Goal: Task Accomplishment & Management: Complete application form

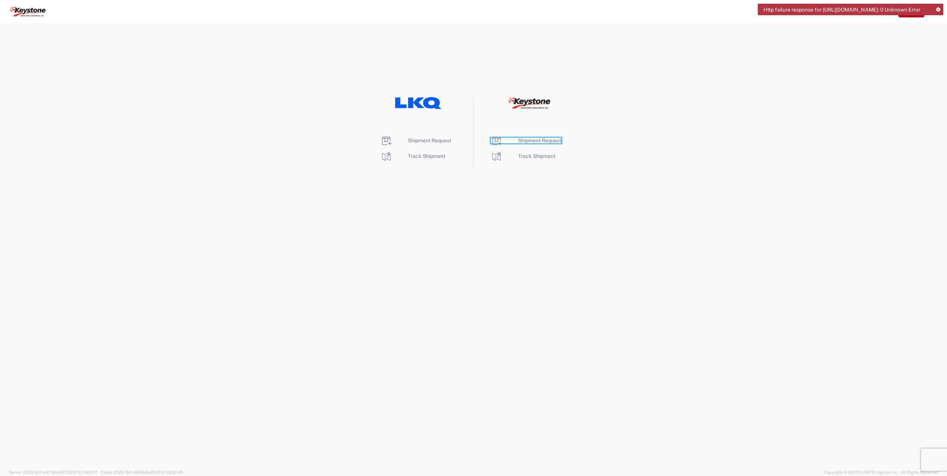
click at [539, 142] on span "Shipment Request" at bounding box center [539, 141] width 43 height 6
click at [541, 138] on span "Shipment Request" at bounding box center [539, 141] width 43 height 6
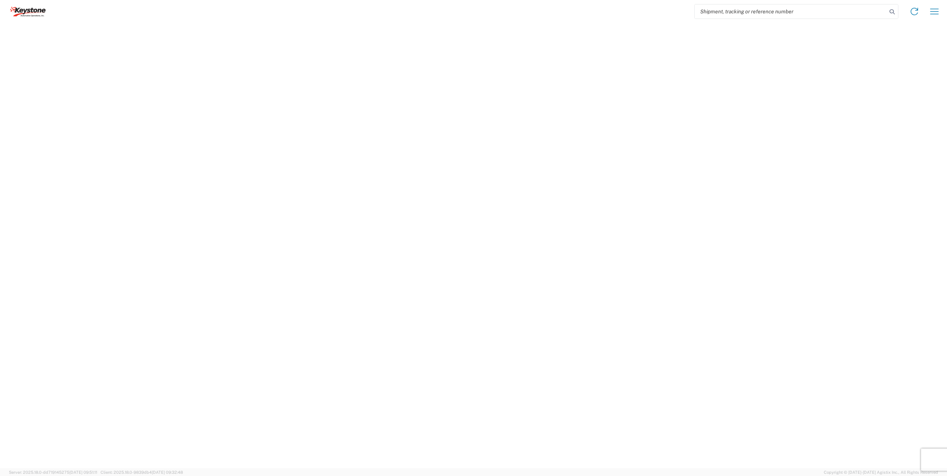
select select "FULL"
select select "US"
select select "LBS"
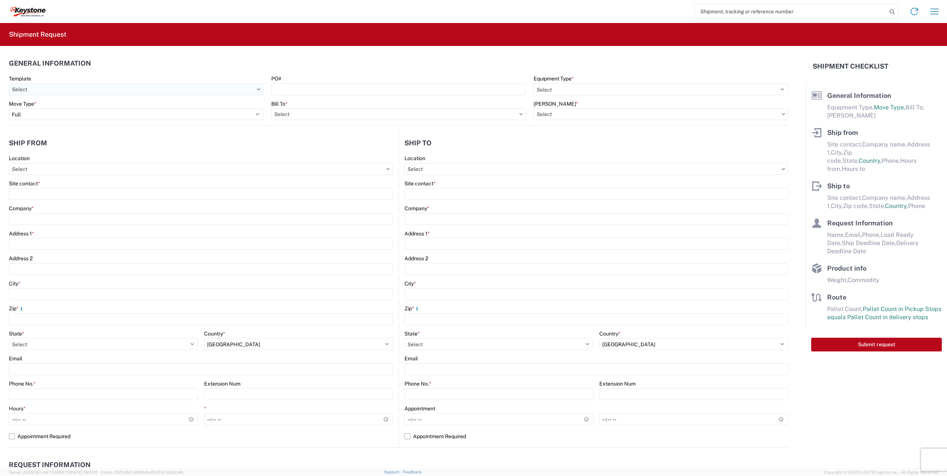
click at [55, 91] on input "Template" at bounding box center [136, 89] width 255 height 12
click at [89, 121] on div "8402_Austell_8607_Brownstown" at bounding box center [76, 123] width 130 height 12
type input "8402_Austell_8607_Brownstown"
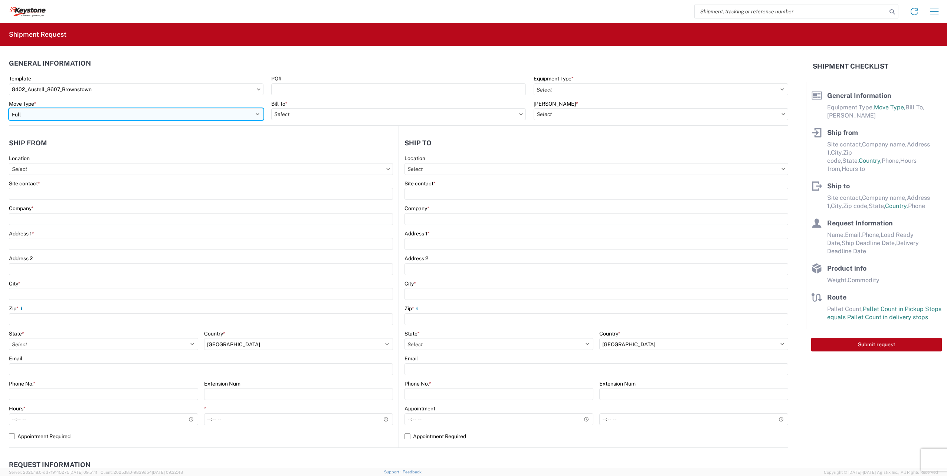
click at [52, 112] on select "Select Full Partial TL" at bounding box center [136, 114] width 255 height 12
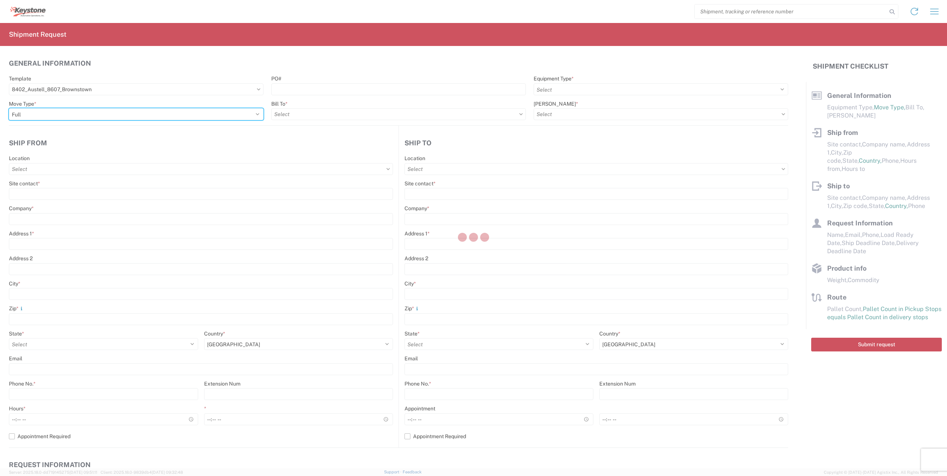
select select "STDV"
select select
type input "John A. Kirby"
type input "KAO"
type input "600 Hartman Industrial Ct."
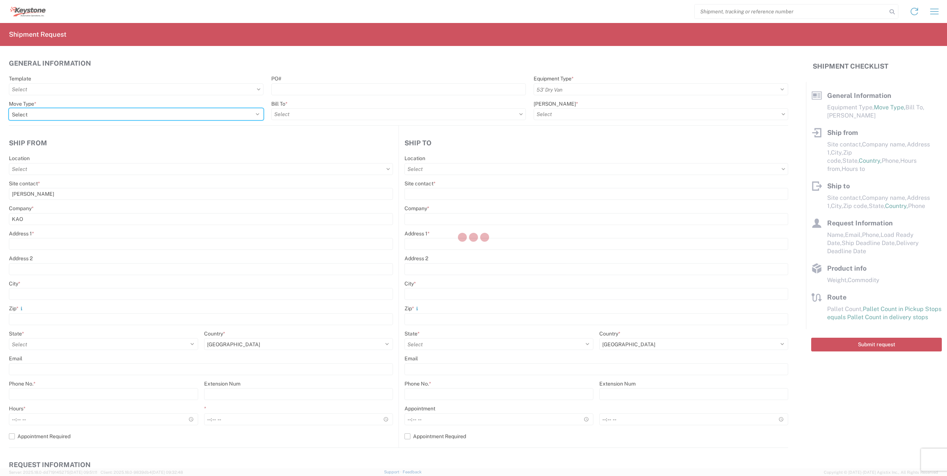
type input "Austell"
type input "30168"
type input "jxkirby@lkqcorp.com"
type input "Adam Grzech"
type input "KAO"
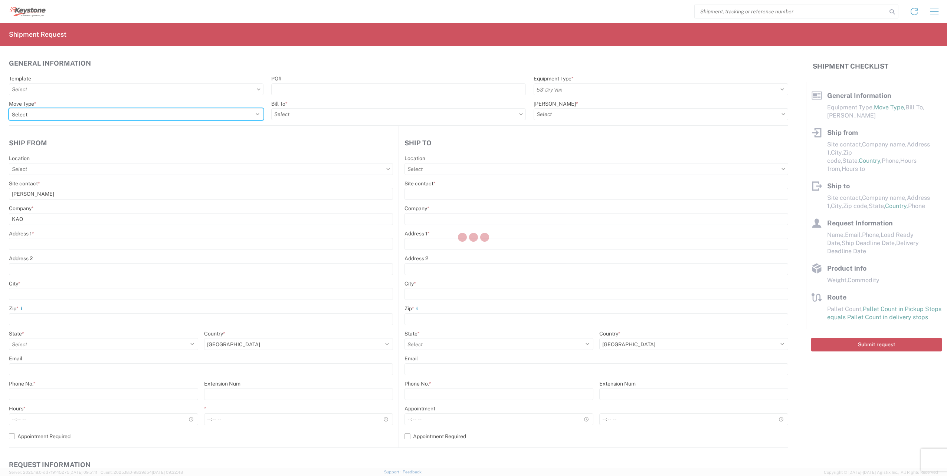
type input "[STREET_ADDRESS][PERSON_NAME]"
type input "[GEOGRAPHIC_DATA]"
type input "48193"
type input "ajgrzech@lkqcorp.com"
type input "John A. Kirby"
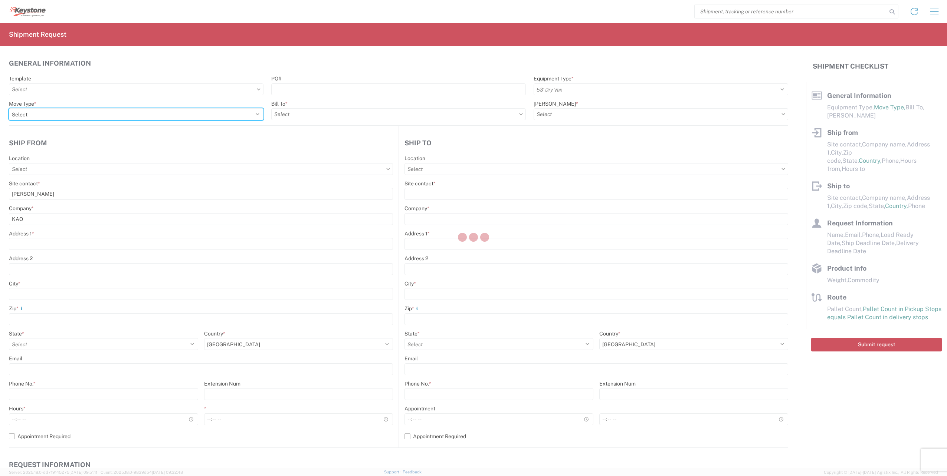
type input "913-387-9382"
type input "2023-10-03"
type input "20000"
type input "General Auto Parts (dry)"
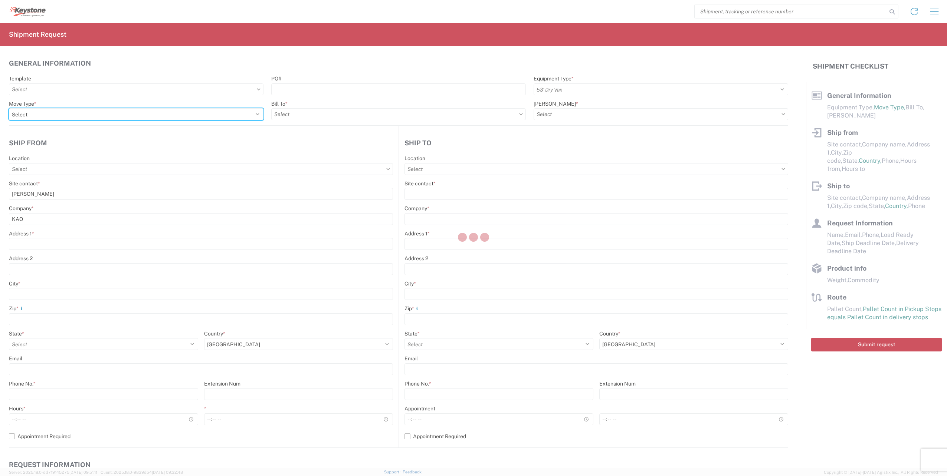
type input "20"
type input "1"
type textarea "Stock Transfers...chairs"
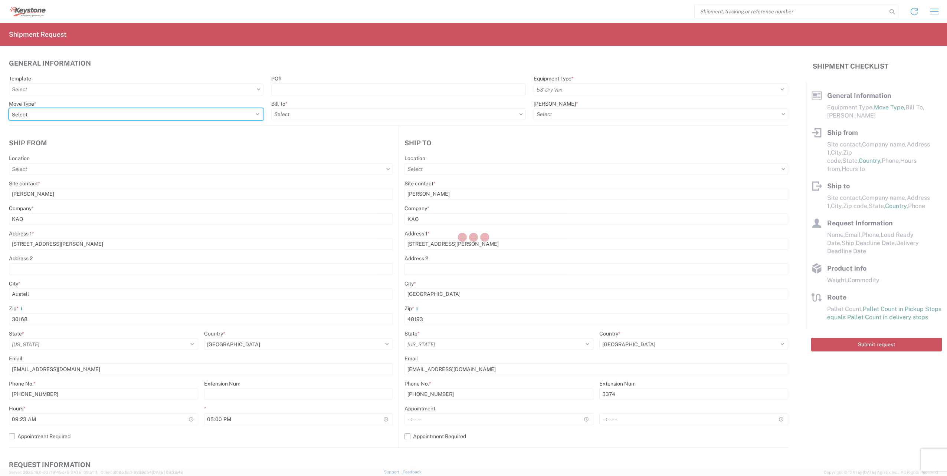
type input "8607 - [GEOGRAPHIC_DATA], [GEOGRAPHIC_DATA] – KAO Warehouse"
type input "8402 - Austell - KAO Warehouse [GEOGRAPHIC_DATA]"
select select "GA"
select select "US"
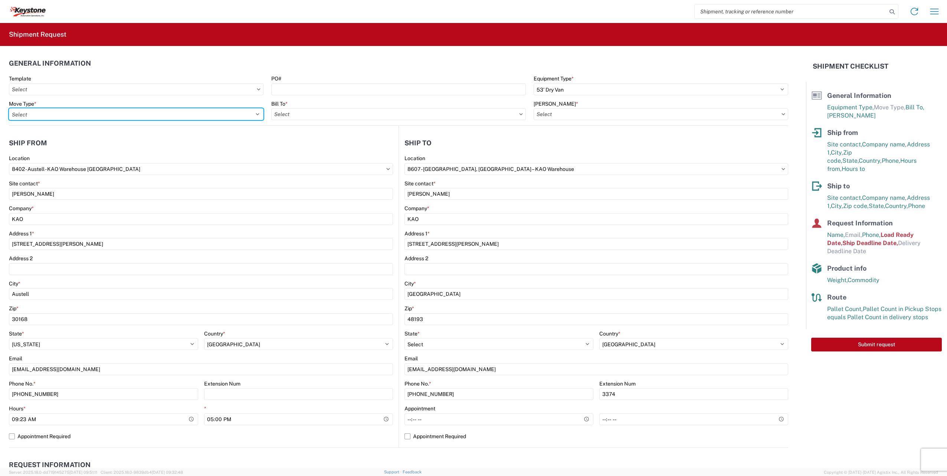
select select "FULL"
click at [9, 108] on select "Select Full Partial TL" at bounding box center [136, 114] width 255 height 12
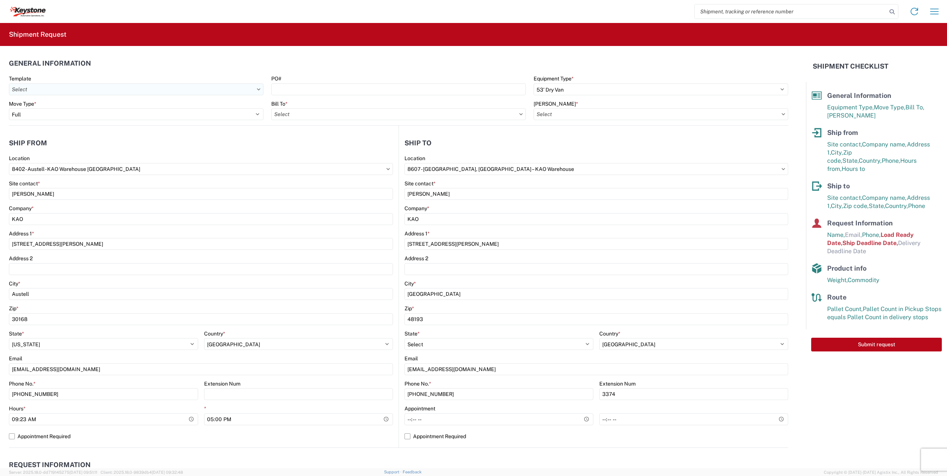
click at [99, 90] on input "Template" at bounding box center [136, 89] width 255 height 12
click at [258, 88] on icon at bounding box center [259, 89] width 4 height 2
click at [106, 170] on input "8402 - Austell - KAO Warehouse [GEOGRAPHIC_DATA]" at bounding box center [201, 169] width 384 height 12
drag, startPoint x: 115, startPoint y: 169, endPoint x: -1, endPoint y: 168, distance: 116.1
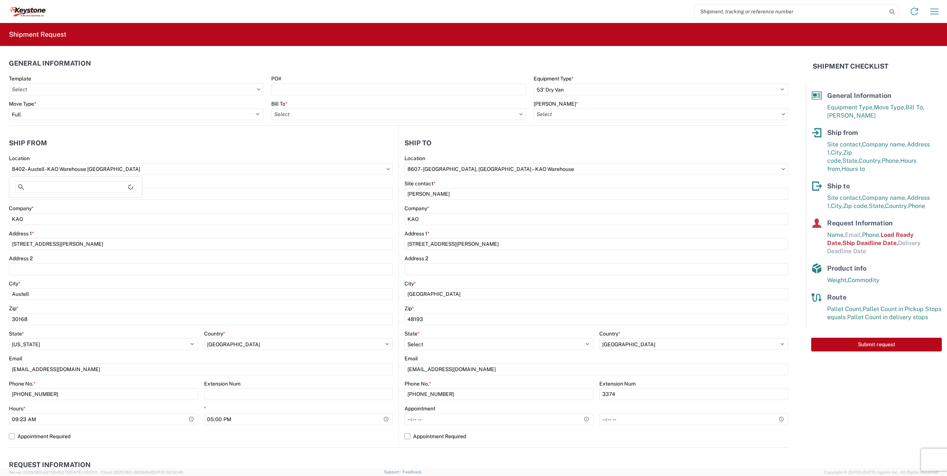
click at [0, 168] on html "Home Shipment request Shipment tracking Shipment Request General Information Te…" at bounding box center [473, 238] width 947 height 476
click at [125, 170] on input "8402 - Austell - KAO Warehouse [GEOGRAPHIC_DATA]" at bounding box center [201, 169] width 384 height 12
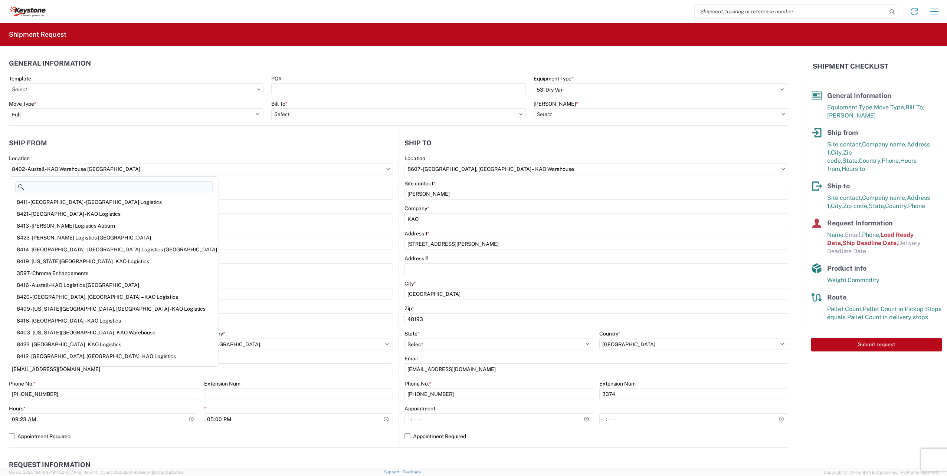
click at [62, 191] on input at bounding box center [113, 187] width 197 height 12
type input "dometic"
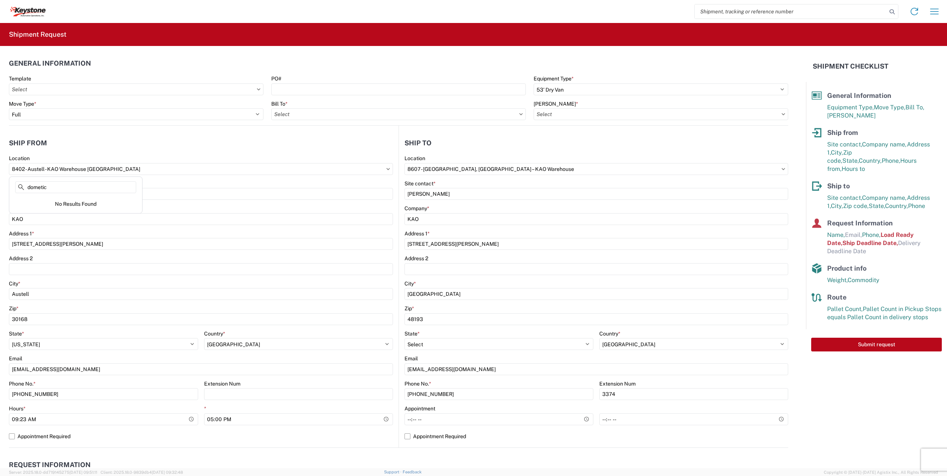
drag, startPoint x: 109, startPoint y: 190, endPoint x: -1, endPoint y: 188, distance: 110.2
click at [0, 188] on html "Home Shipment request Shipment tracking Shipment Request General Information Te…" at bounding box center [473, 238] width 947 height 476
click at [132, 167] on input "8402 - Austell - KAO Warehouse [GEOGRAPHIC_DATA]" at bounding box center [201, 169] width 384 height 12
click at [133, 167] on input "8402 - Austell - KAO Warehouse [GEOGRAPHIC_DATA]" at bounding box center [201, 169] width 384 height 12
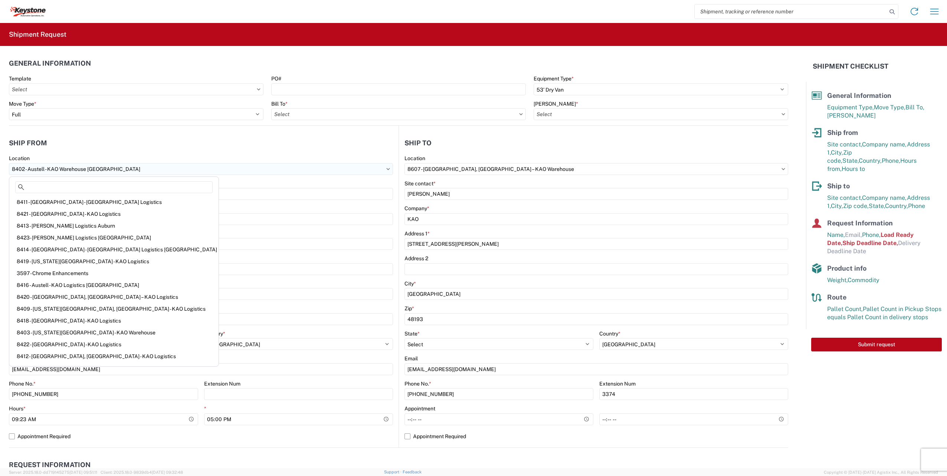
click at [385, 167] on input "8402 - Austell - KAO Warehouse [GEOGRAPHIC_DATA]" at bounding box center [201, 169] width 384 height 12
click at [117, 174] on input "8402 - Austell - KAO Warehouse [GEOGRAPHIC_DATA]" at bounding box center [201, 169] width 384 height 12
click at [113, 167] on input "8402 - Austell - KAO Warehouse [GEOGRAPHIC_DATA]" at bounding box center [201, 169] width 384 height 12
click at [20, 188] on icon at bounding box center [21, 187] width 6 height 6
click at [104, 95] on input "Template" at bounding box center [136, 89] width 255 height 12
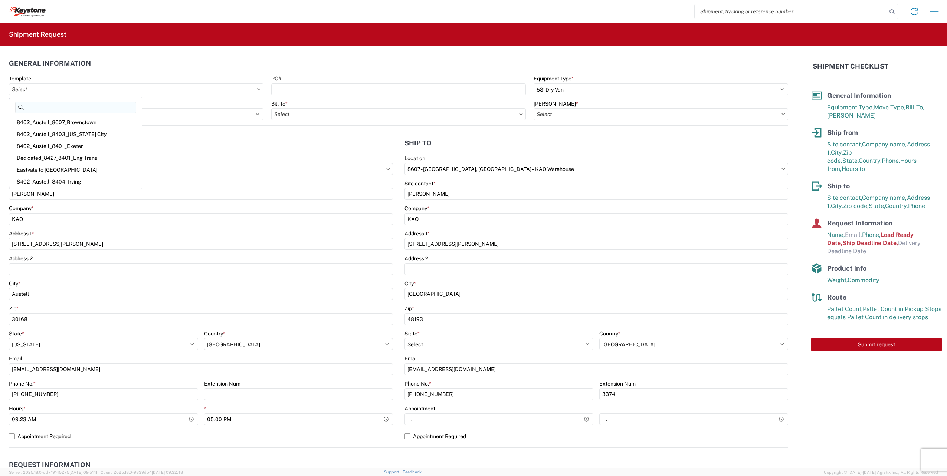
click at [81, 106] on input at bounding box center [75, 108] width 121 height 12
click at [187, 68] on header "General Information" at bounding box center [398, 63] width 779 height 17
drag, startPoint x: 118, startPoint y: 165, endPoint x: 115, endPoint y: 170, distance: 5.7
click at [117, 165] on input "8402 - Austell - KAO Warehouse [GEOGRAPHIC_DATA]" at bounding box center [201, 169] width 384 height 12
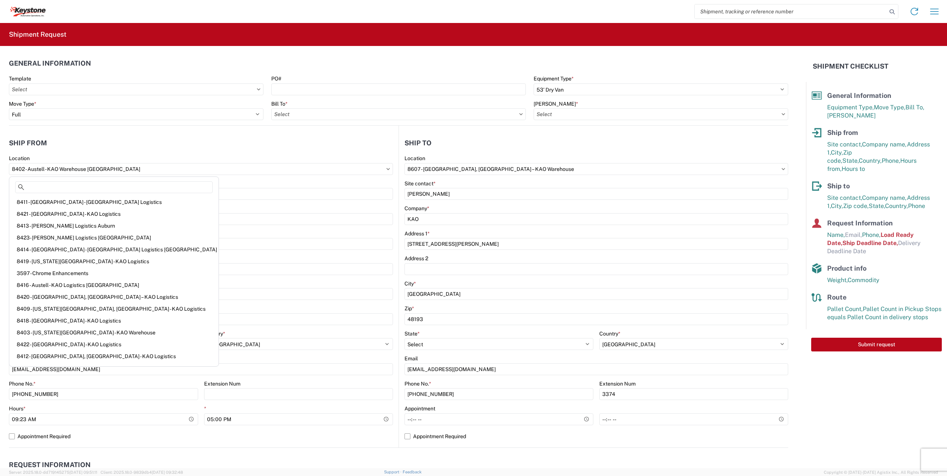
click at [87, 99] on agx-form-control-wrapper-v2 "Template" at bounding box center [136, 87] width 262 height 25
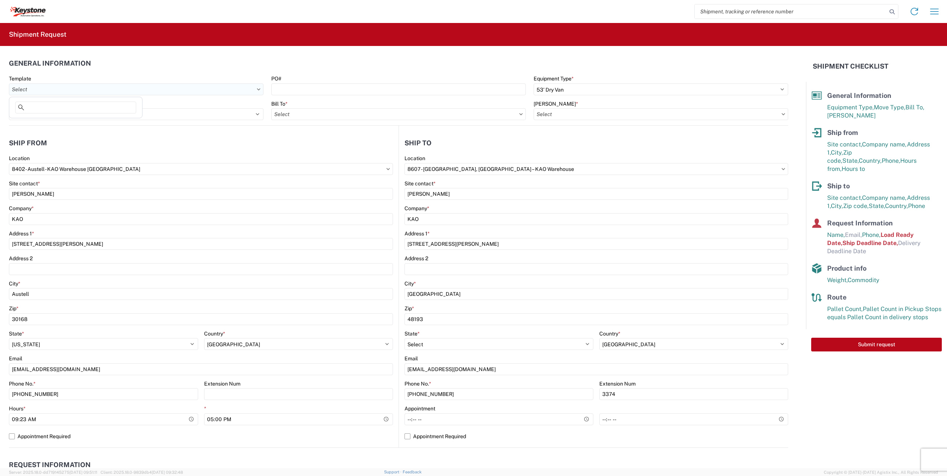
click at [81, 90] on input "Template" at bounding box center [136, 89] width 255 height 12
click at [109, 93] on input "Template" at bounding box center [136, 89] width 255 height 12
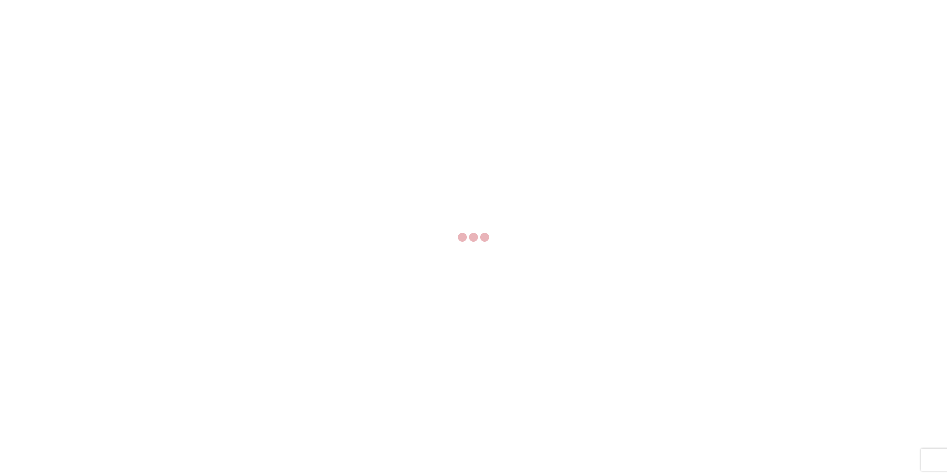
select select "FULL"
select select "LBS"
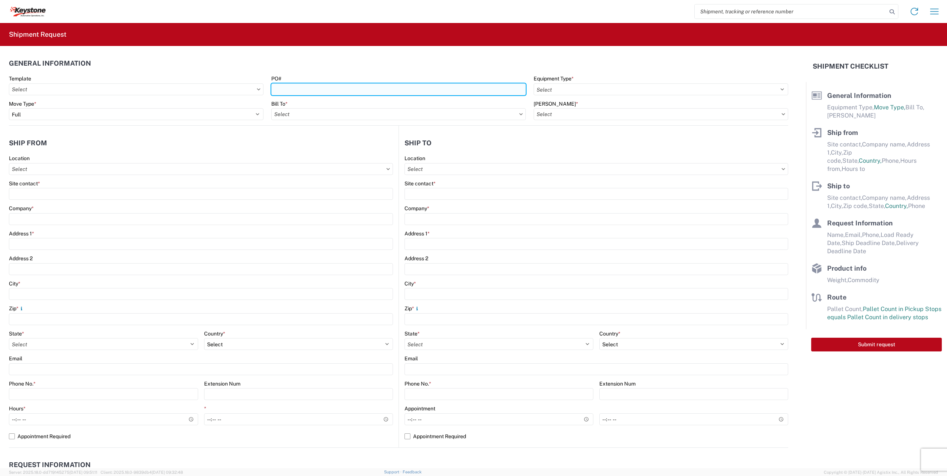
click at [474, 93] on input "PO#" at bounding box center [398, 89] width 255 height 12
click at [321, 95] on input "PO#" at bounding box center [398, 89] width 255 height 12
paste input "5099751 5098295 5098761"
type input "5099751 5098295 5098761"
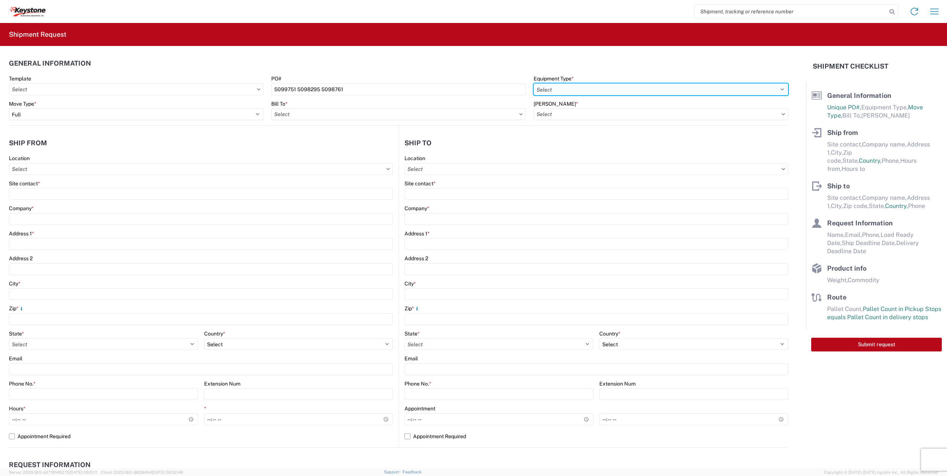
click at [580, 94] on select "Select 53’ Dry Van Flatbed Dropdeck (van) Lowboy (flatbed) Rail" at bounding box center [661, 89] width 255 height 12
select select "STDV"
click at [534, 83] on select "Select 53’ Dry Van Flatbed Dropdeck (van) Lowboy (flatbed) Rail" at bounding box center [661, 89] width 255 height 12
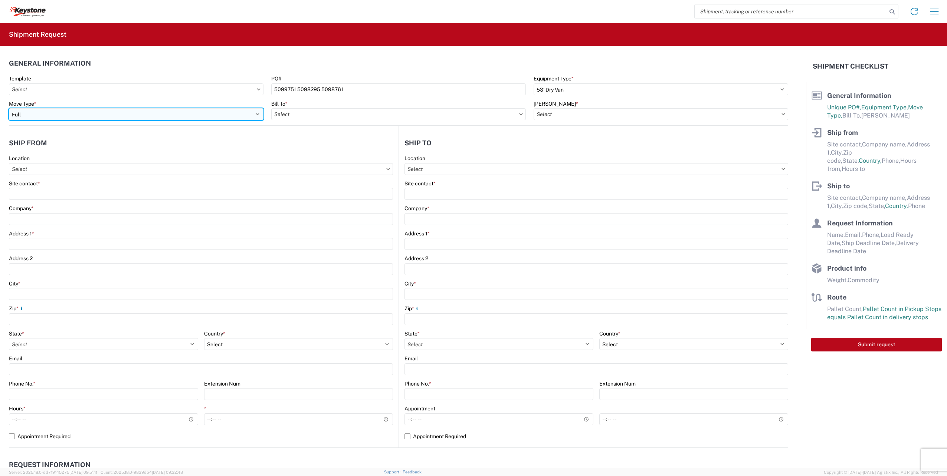
click at [65, 113] on select "Select Full Partial TL" at bounding box center [136, 114] width 255 height 12
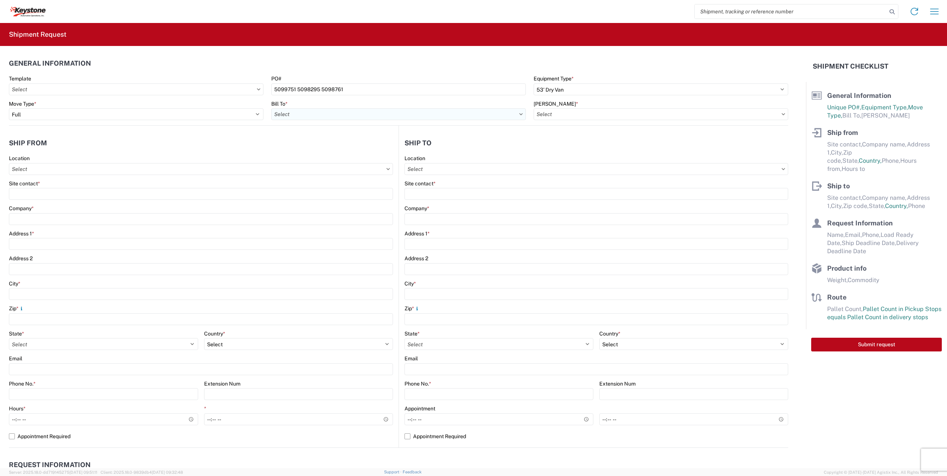
click at [313, 118] on input "Bill To *" at bounding box center [398, 114] width 255 height 12
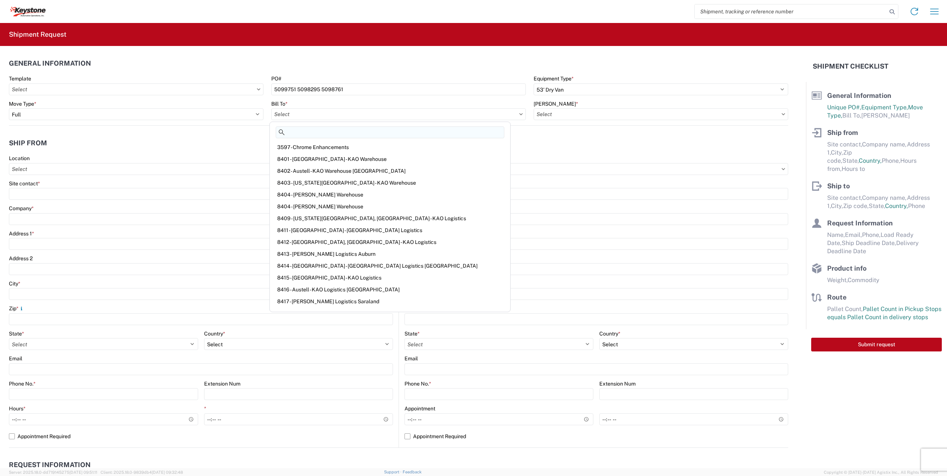
click at [304, 131] on input at bounding box center [390, 133] width 229 height 12
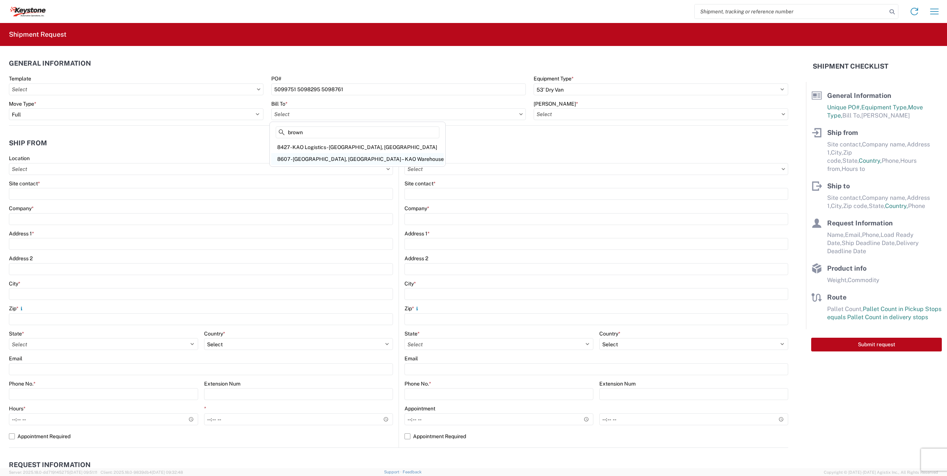
type input "brown"
click at [314, 160] on div "8607 - [GEOGRAPHIC_DATA], [GEOGRAPHIC_DATA] – KAO Warehouse" at bounding box center [357, 159] width 173 height 12
type input "8607 - [GEOGRAPHIC_DATA], [GEOGRAPHIC_DATA] – KAO Warehouse"
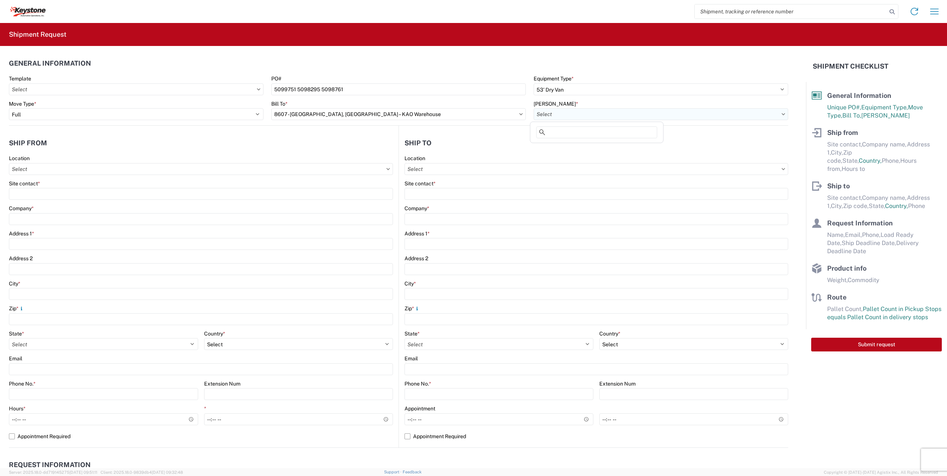
click at [558, 117] on input "[PERSON_NAME] *" at bounding box center [661, 114] width 255 height 12
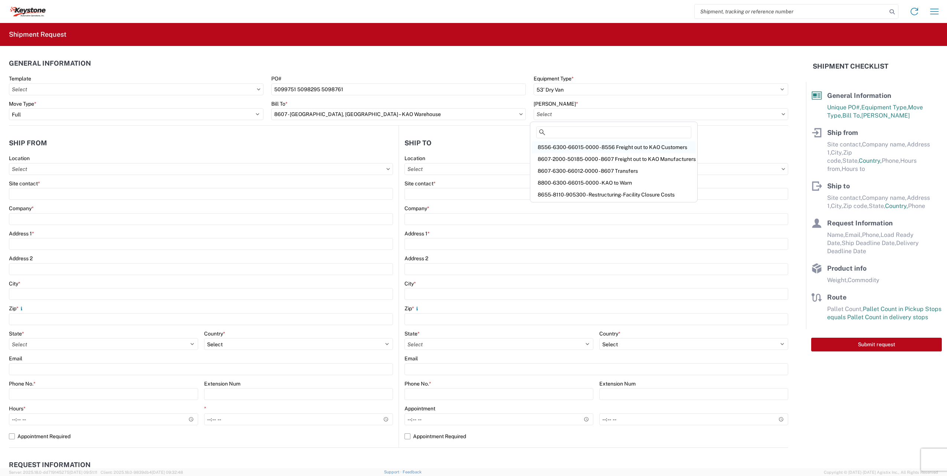
click at [624, 145] on div "8556-6300-66015-0000 - 8556 Freight out to KAO Customers" at bounding box center [614, 147] width 164 height 12
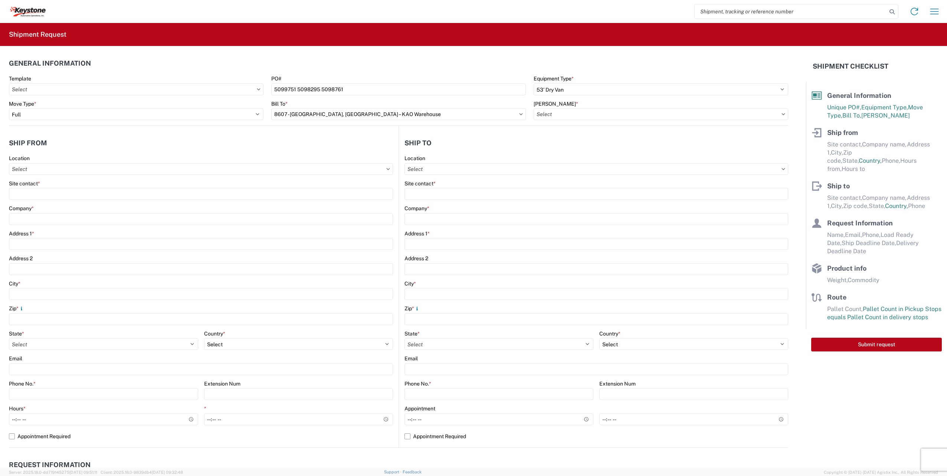
type input "8556-6300-66015-0000 - 8556 Freight out to KAO Customers"
click at [92, 173] on input "Location" at bounding box center [201, 169] width 384 height 12
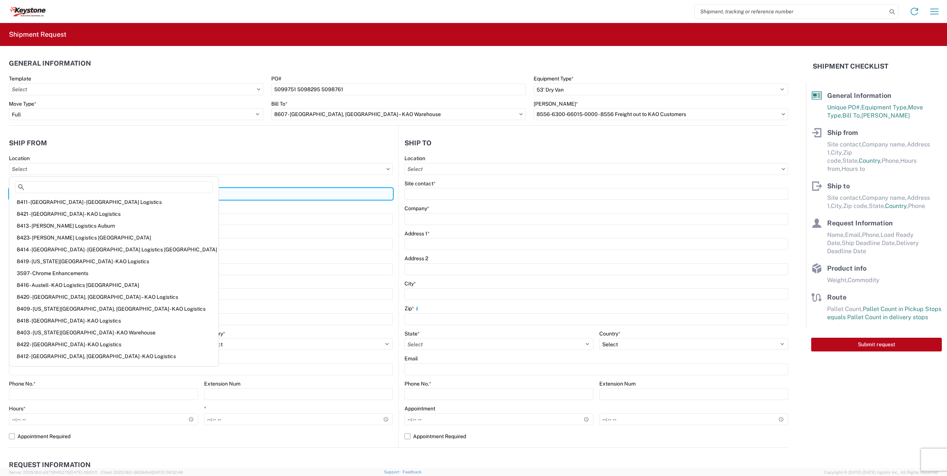
click at [240, 189] on input "Site contact *" at bounding box center [201, 194] width 384 height 12
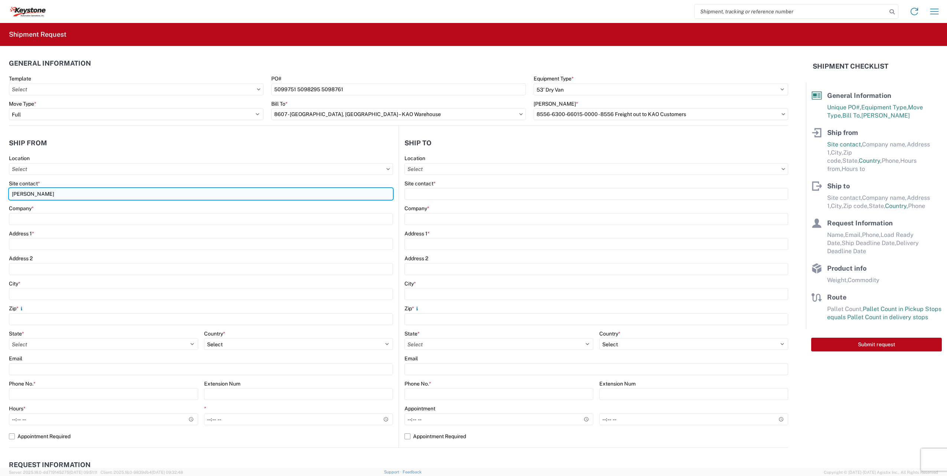
type input "[PERSON_NAME]"
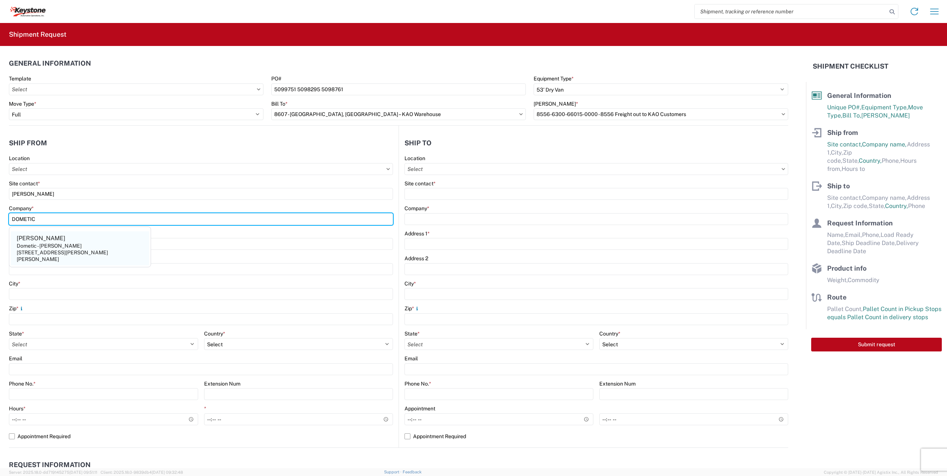
type input "DOMETIC"
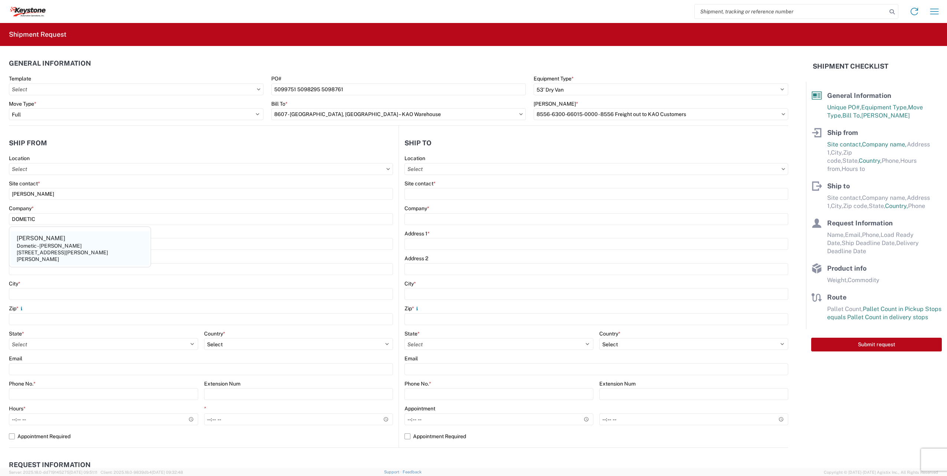
click at [18, 243] on div "Dometic - [PERSON_NAME]" at bounding box center [49, 246] width 65 height 7
type input "[PERSON_NAME]"
type input "Dometic - [PERSON_NAME]"
type input "[STREET_ADDRESS][PERSON_NAME]"
type input "[PERSON_NAME]"
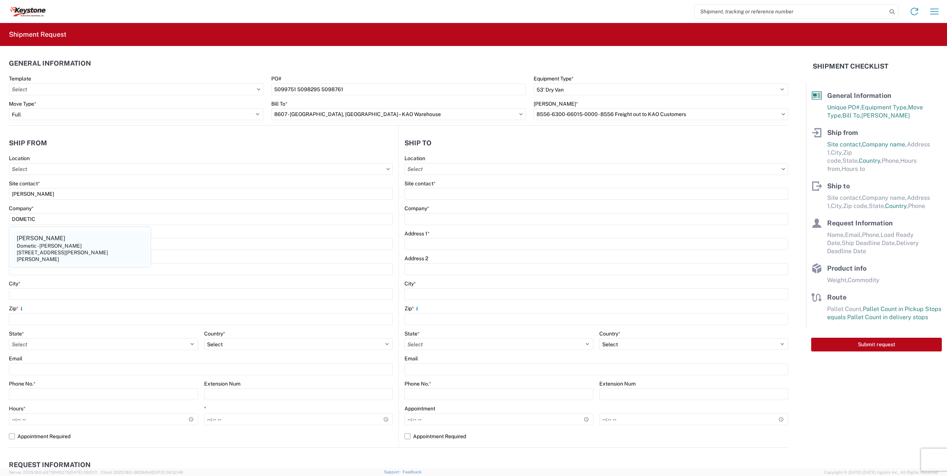
type input "98390"
select select "WA"
select select "US"
type input "[PHONE_NUMBER]"
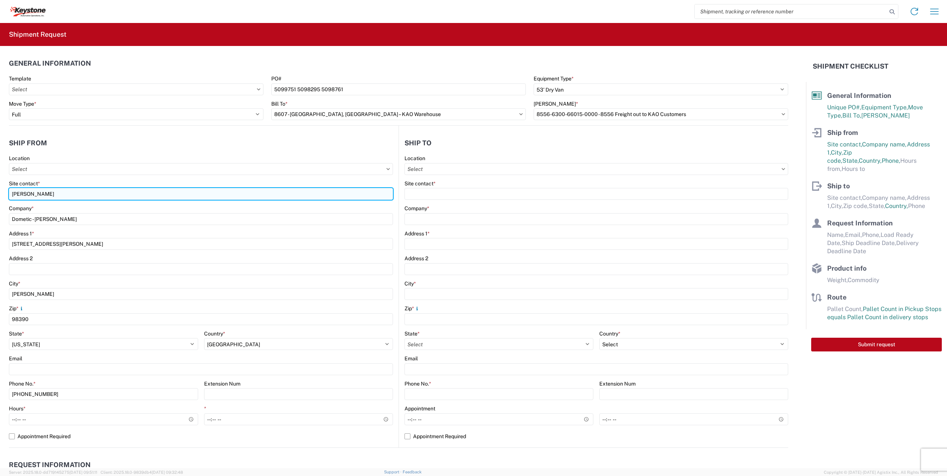
click at [54, 195] on input "[PERSON_NAME]" at bounding box center [201, 194] width 384 height 12
drag, startPoint x: 52, startPoint y: 194, endPoint x: 0, endPoint y: 190, distance: 52.1
click at [0, 190] on html "Home Shipment request Shipment tracking Shipment Request General Information Te…" at bounding box center [473, 238] width 947 height 476
type input "[PERSON_NAME]"
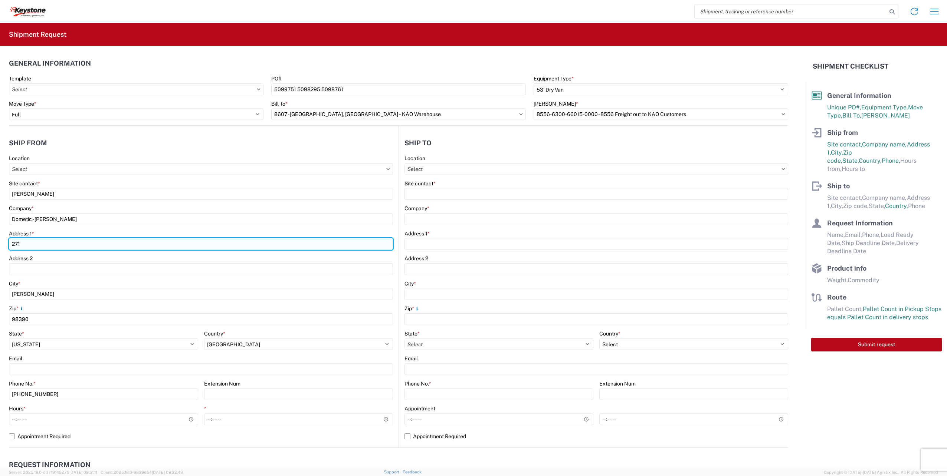
type input "[STREET_ADDRESS]"
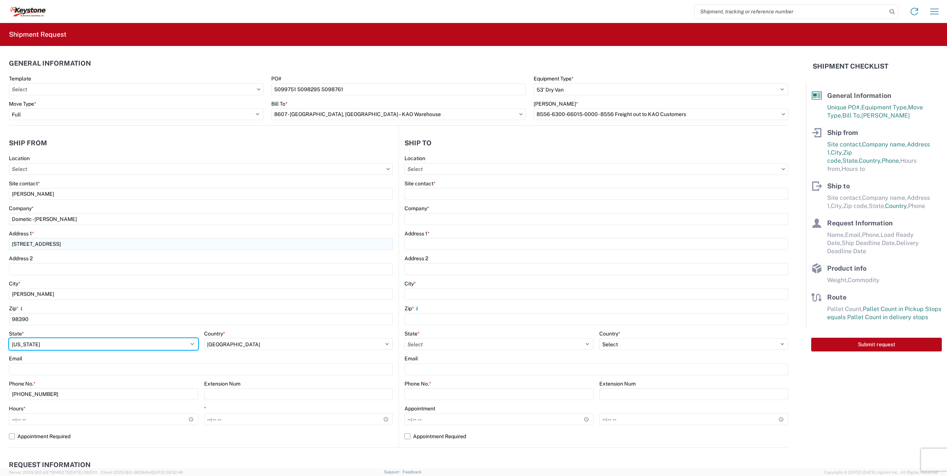
select select "[GEOGRAPHIC_DATA]"
type input "[PERSON_NAME][EMAIL_ADDRESS][PERSON_NAME][DOMAIN_NAME]"
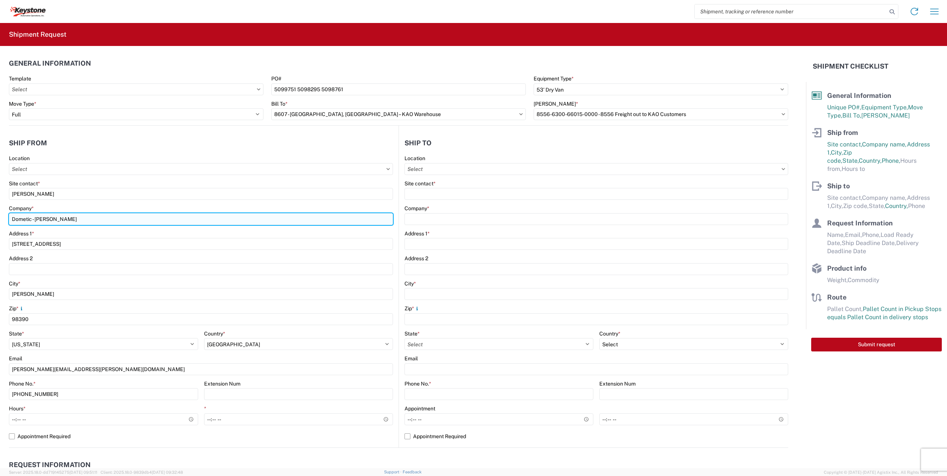
click at [54, 220] on input "Dometic - [PERSON_NAME]" at bounding box center [201, 219] width 384 height 12
drag, startPoint x: 62, startPoint y: 222, endPoint x: 33, endPoint y: 216, distance: 29.8
click at [33, 216] on input "Dometic - [PERSON_NAME]" at bounding box center [201, 219] width 384 height 12
type input "Dometic -GRAND PRARIE"
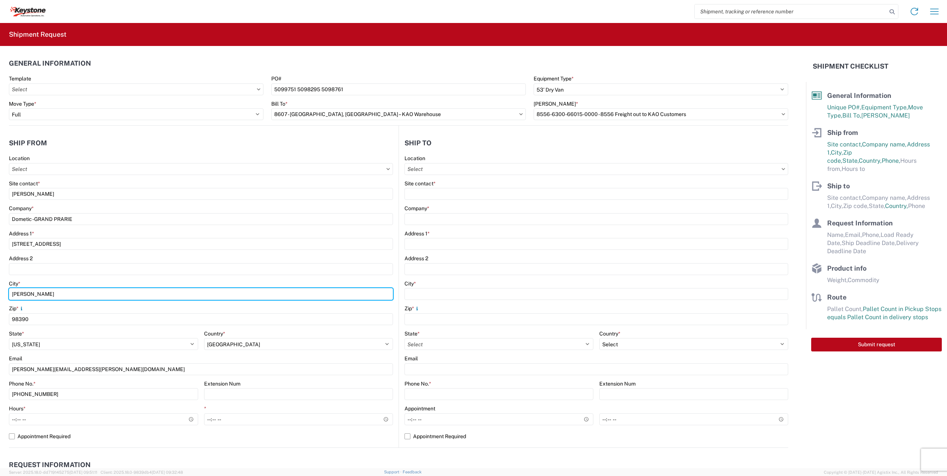
drag, startPoint x: 40, startPoint y: 295, endPoint x: -1, endPoint y: 296, distance: 41.9
click at [0, 296] on html "Home Shipment request Shipment tracking Shipment Request General Information Te…" at bounding box center [473, 238] width 947 height 476
type input "GRAND PRARIE"
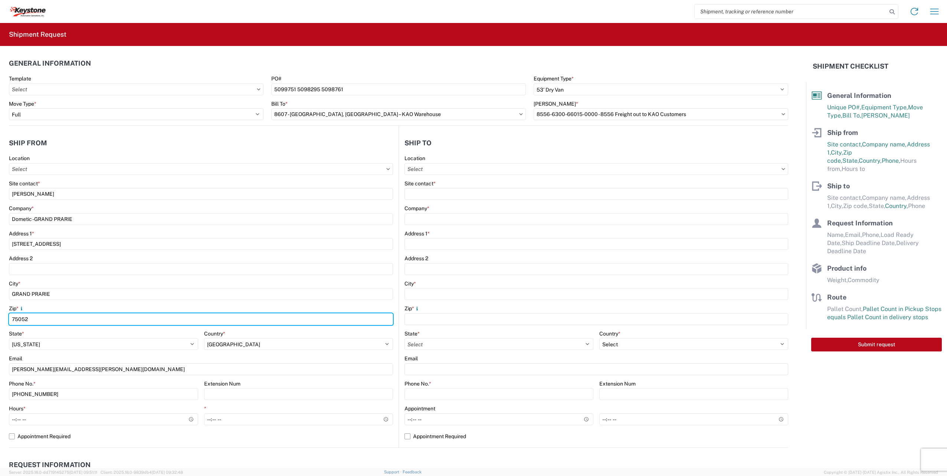
type input "75052"
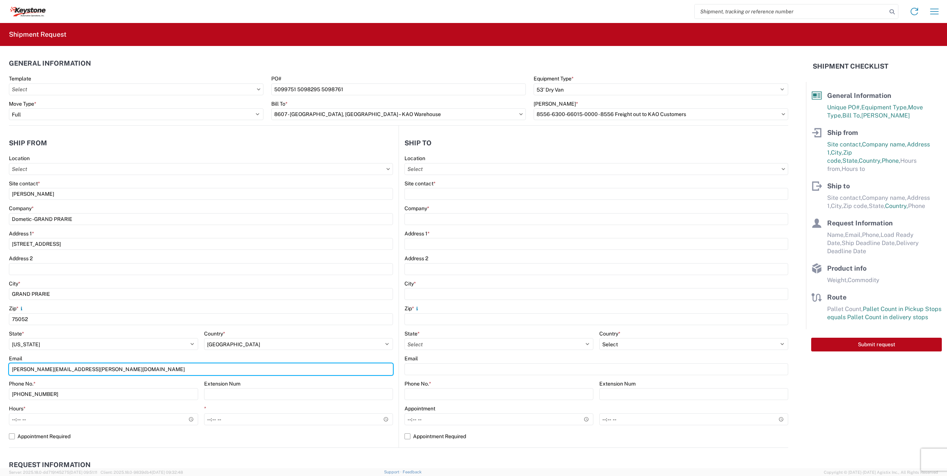
drag, startPoint x: 94, startPoint y: 371, endPoint x: -1, endPoint y: 362, distance: 96.1
click at [0, 362] on html "Home Shipment request Shipment tracking Shipment Request General Information Te…" at bounding box center [473, 238] width 947 height 476
type input "[US_STATE][EMAIL_ADDRESS][DOMAIN_NAME]"
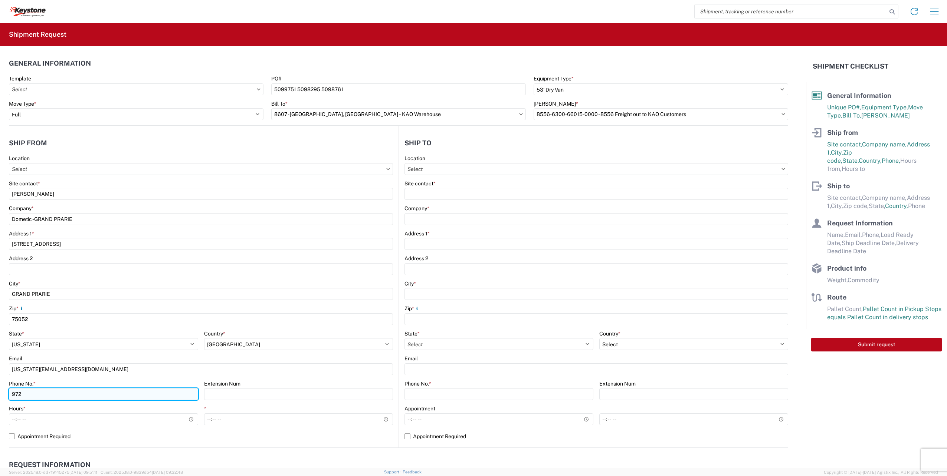
type input "9726819797"
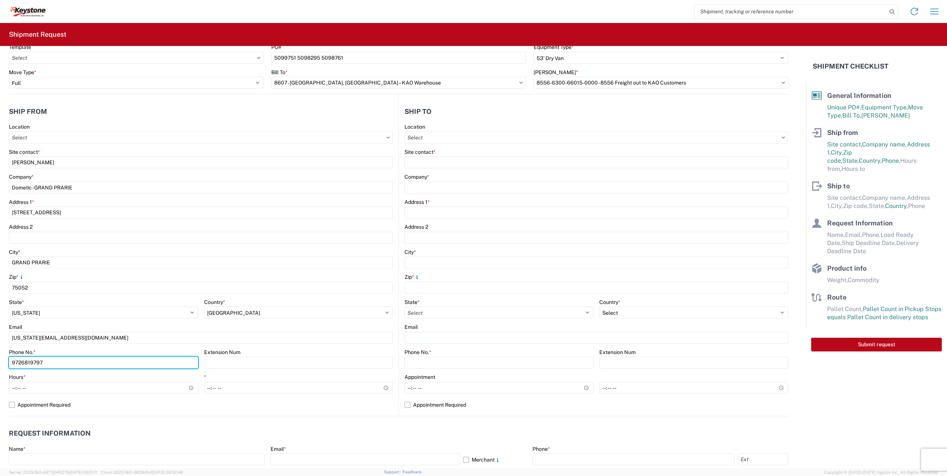
scroll to position [111, 0]
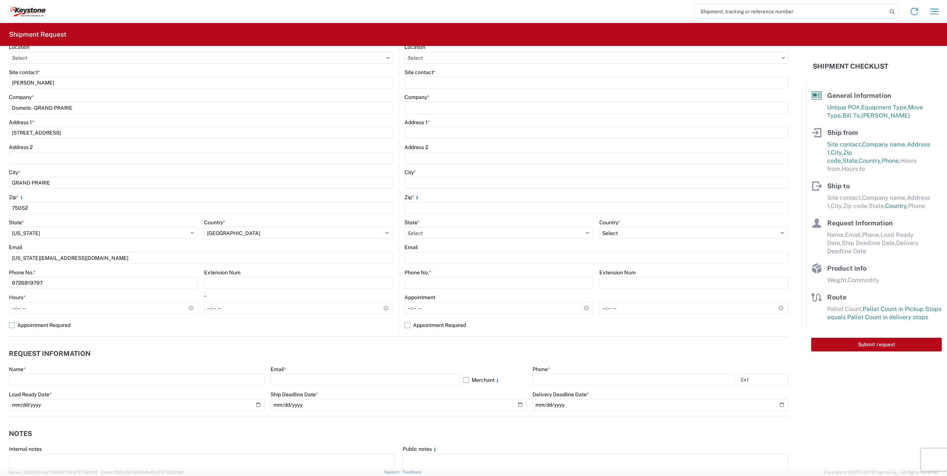
click at [13, 322] on label "Appointment Required" at bounding box center [201, 325] width 384 height 12
click at [0, 0] on input "Appointment Required" at bounding box center [0, 0] width 0 height 0
select select "US"
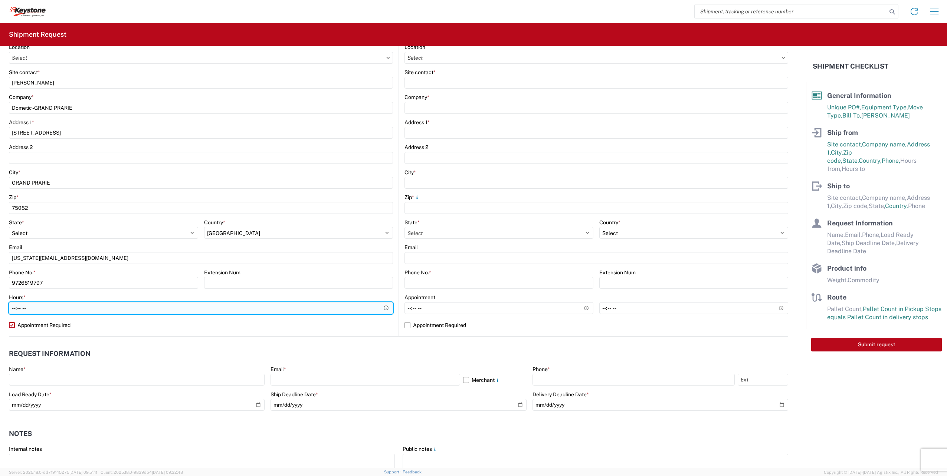
click at [13, 307] on input "Hours *" at bounding box center [201, 308] width 384 height 12
click at [35, 306] on input "Hours *" at bounding box center [201, 308] width 384 height 12
click at [13, 308] on input "Hours *" at bounding box center [201, 308] width 384 height 12
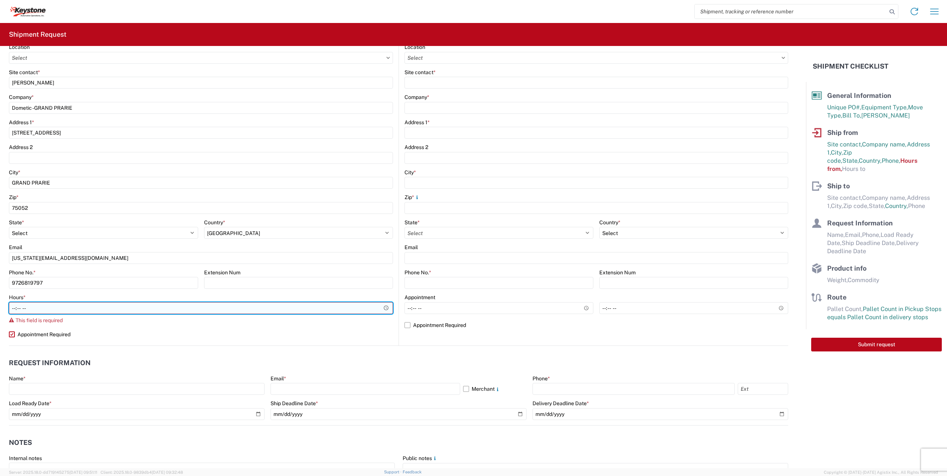
click at [16, 309] on input "Hours *" at bounding box center [201, 308] width 384 height 12
type input "18:00"
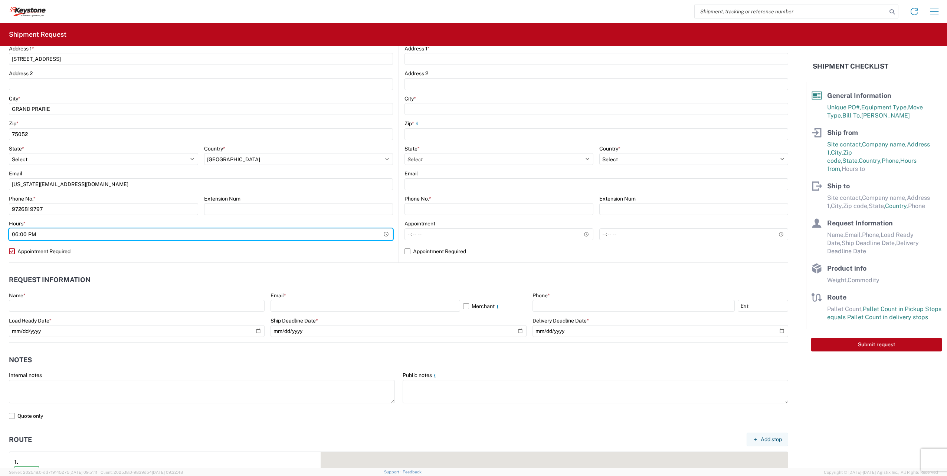
scroll to position [186, 0]
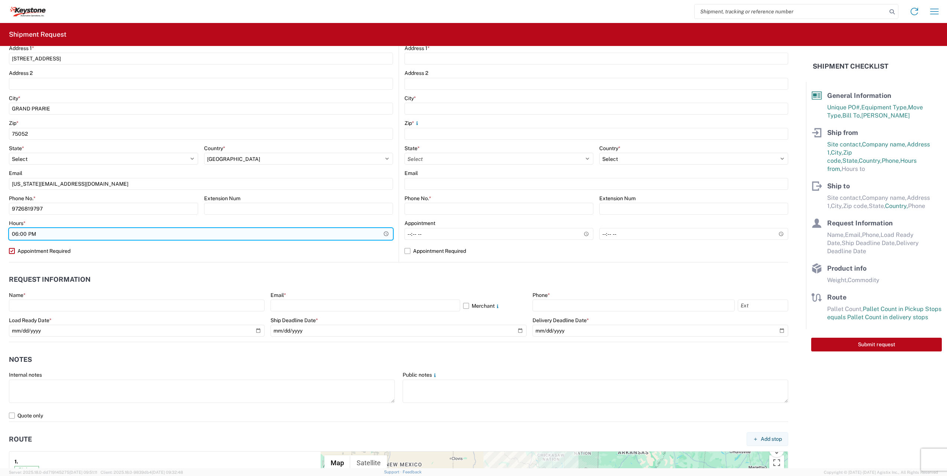
click at [222, 238] on input "18:00" at bounding box center [201, 234] width 384 height 12
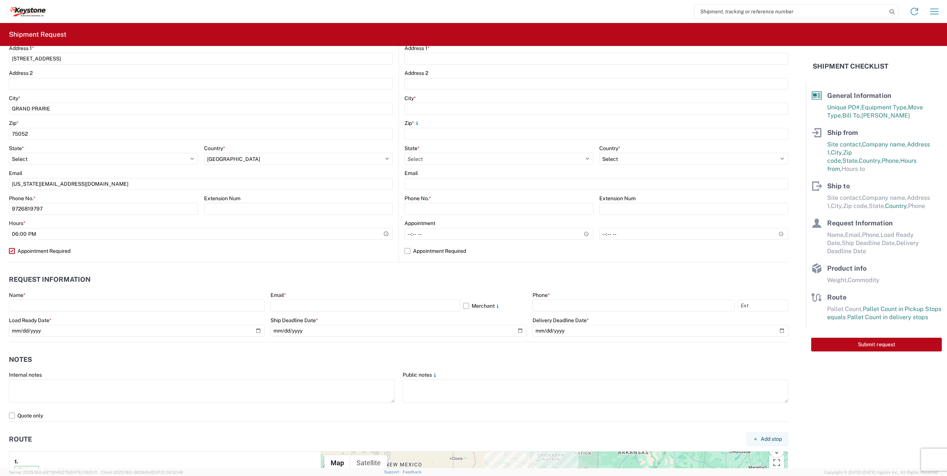
click at [235, 251] on label "Appointment Required" at bounding box center [201, 251] width 384 height 12
click at [0, 0] on input "Appointment Required" at bounding box center [0, 0] width 0 height 0
select select "[GEOGRAPHIC_DATA]"
select select "US"
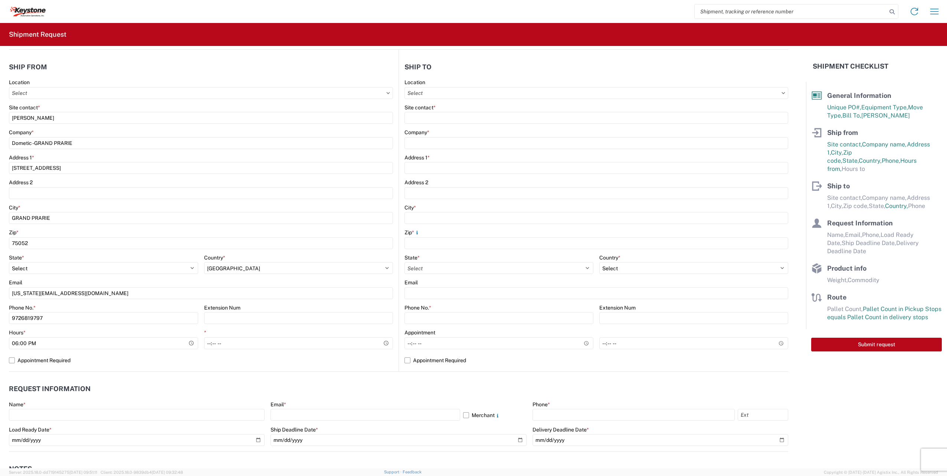
scroll to position [37, 0]
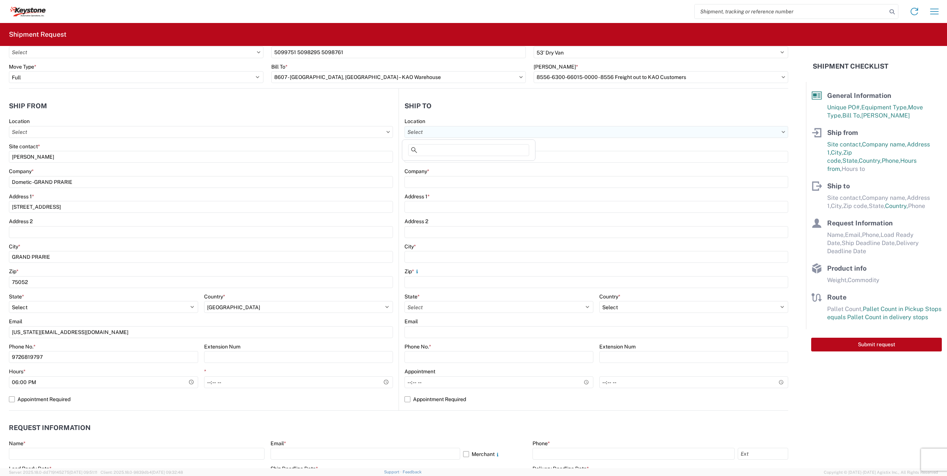
click at [439, 131] on input "Location" at bounding box center [596, 132] width 384 height 12
type input "BROW"
drag, startPoint x: 467, startPoint y: 150, endPoint x: 391, endPoint y: 143, distance: 76.4
click at [391, 143] on agx-block-ui "Home Shipment request Shipment tracking Shipment Request General Information Te…" at bounding box center [473, 238] width 947 height 476
click at [424, 132] on input "Location" at bounding box center [596, 132] width 384 height 12
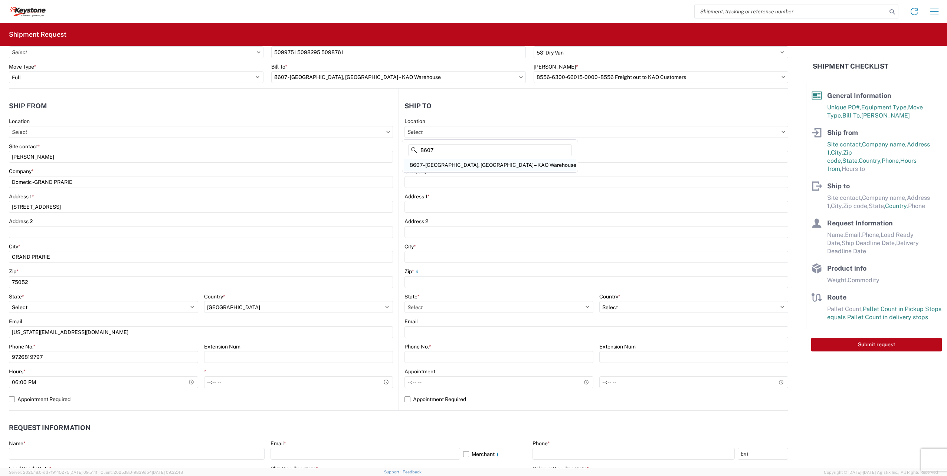
type input "8607"
click at [457, 165] on div "8607 - [GEOGRAPHIC_DATA], [GEOGRAPHIC_DATA] – KAO Warehouse" at bounding box center [490, 165] width 173 height 12
type input "8607 - [GEOGRAPHIC_DATA], [GEOGRAPHIC_DATA] – KAO Warehouse"
type input "KAO"
type input "[STREET_ADDRESS][PERSON_NAME]"
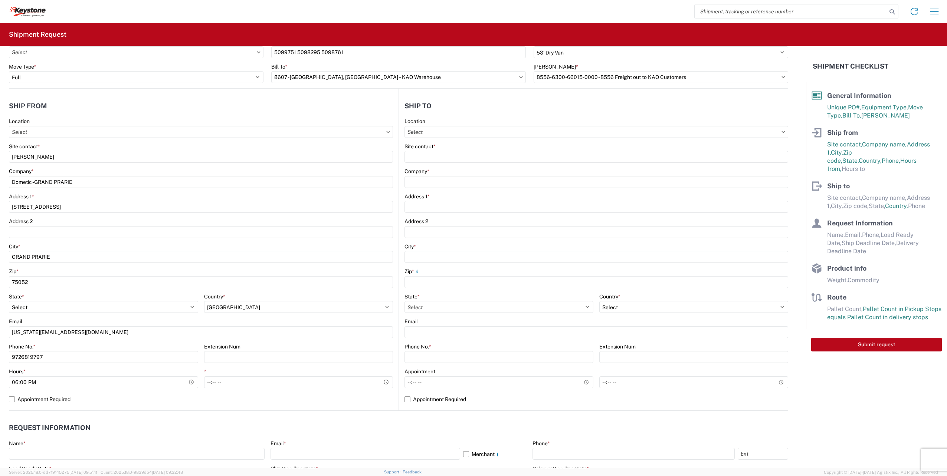
type input "[GEOGRAPHIC_DATA]"
type input "48193"
select select "US"
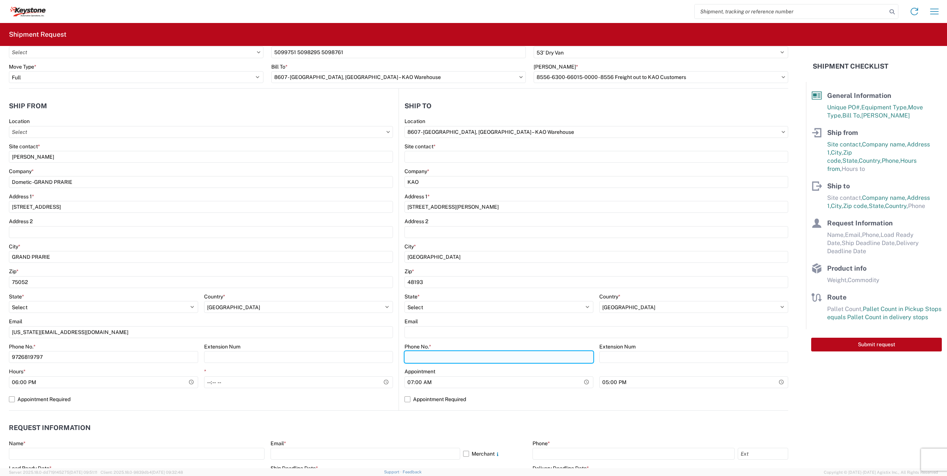
click at [436, 363] on input "Phone No. *" at bounding box center [498, 357] width 189 height 12
type input "NA"
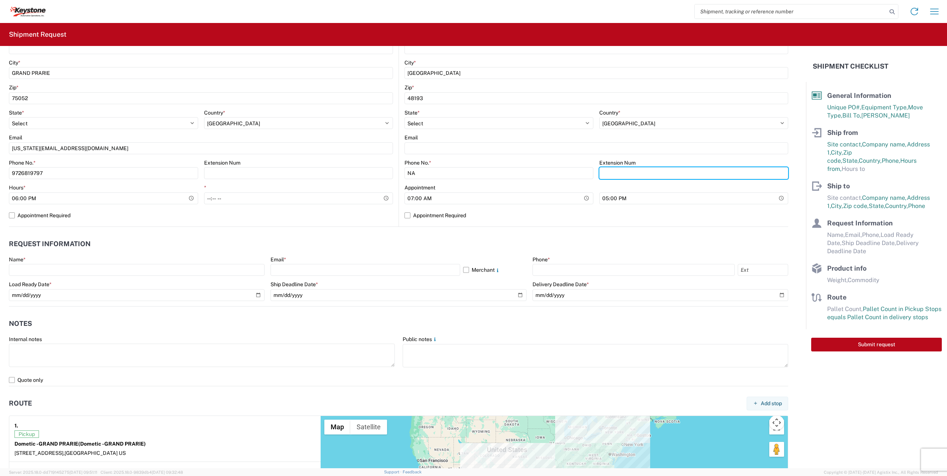
scroll to position [223, 0]
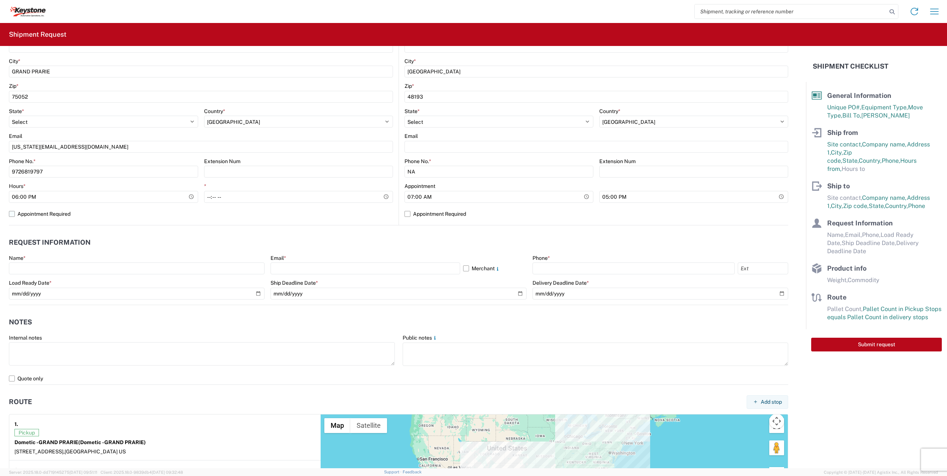
click at [13, 214] on label "Appointment Required" at bounding box center [201, 214] width 384 height 12
click at [0, 0] on input "Appointment Required" at bounding box center [0, 0] width 0 height 0
select select "US"
click at [404, 214] on label "Appointment Required" at bounding box center [596, 214] width 384 height 12
click at [0, 0] on input "Appointment Required" at bounding box center [0, 0] width 0 height 0
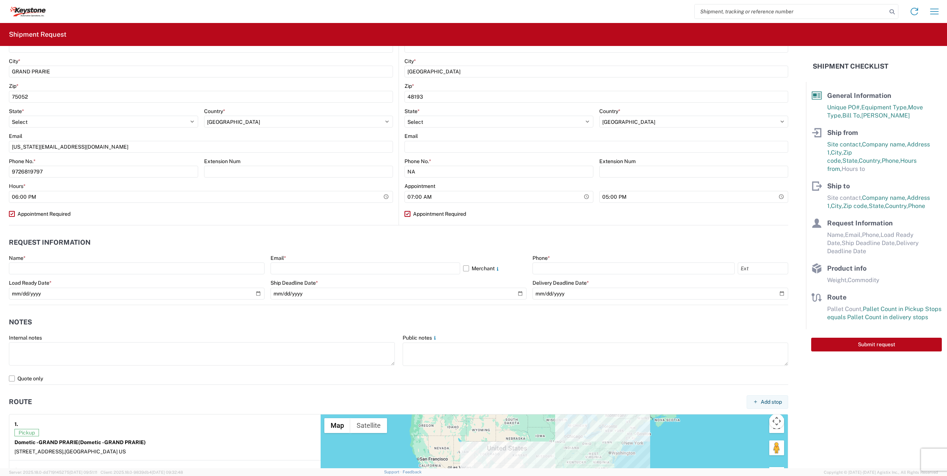
select select "US"
click at [404, 214] on label "Appointment Required" at bounding box center [596, 214] width 384 height 12
click at [0, 0] on input "Appointment Required" at bounding box center [0, 0] width 0 height 0
select select "US"
click at [65, 269] on input "text" at bounding box center [137, 269] width 256 height 12
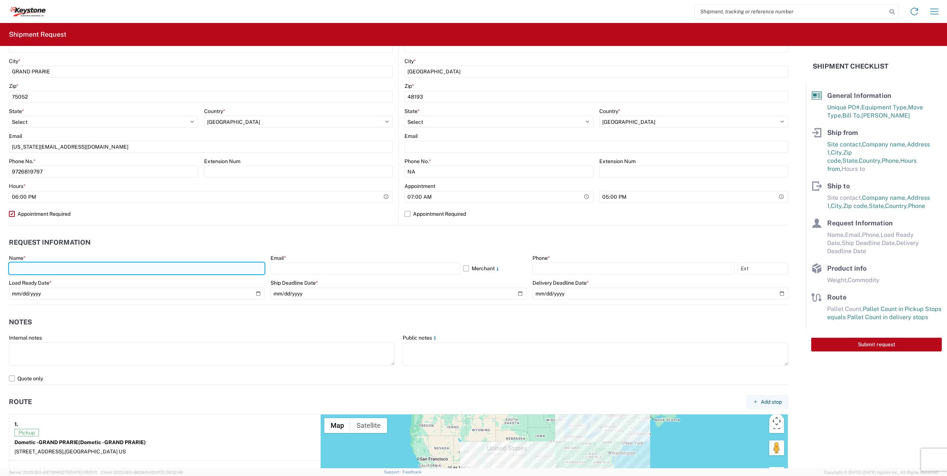
click at [65, 269] on input "text" at bounding box center [137, 269] width 256 height 12
click at [144, 244] on header "Request Information" at bounding box center [398, 243] width 779 height 17
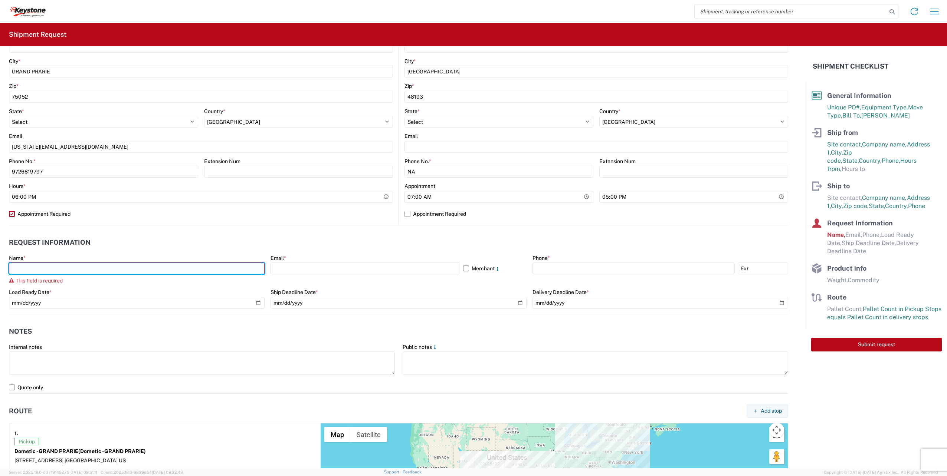
click at [89, 266] on input "text" at bounding box center [137, 269] width 256 height 12
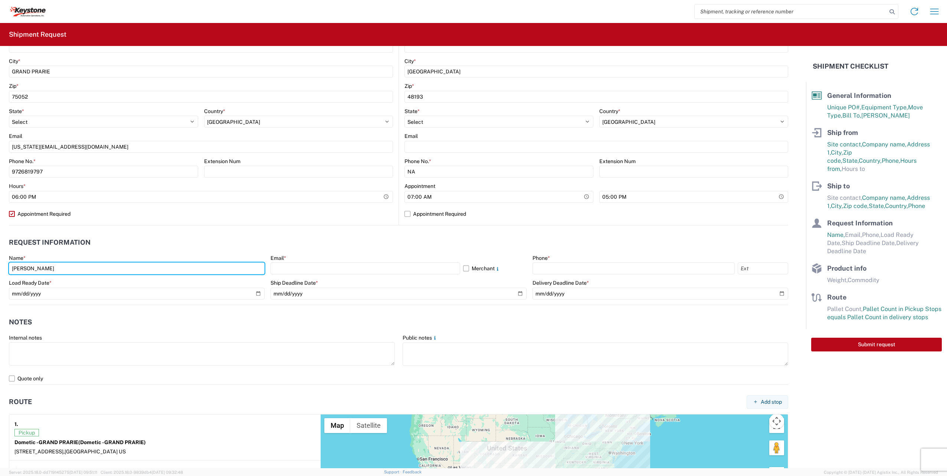
type input "[PERSON_NAME]"
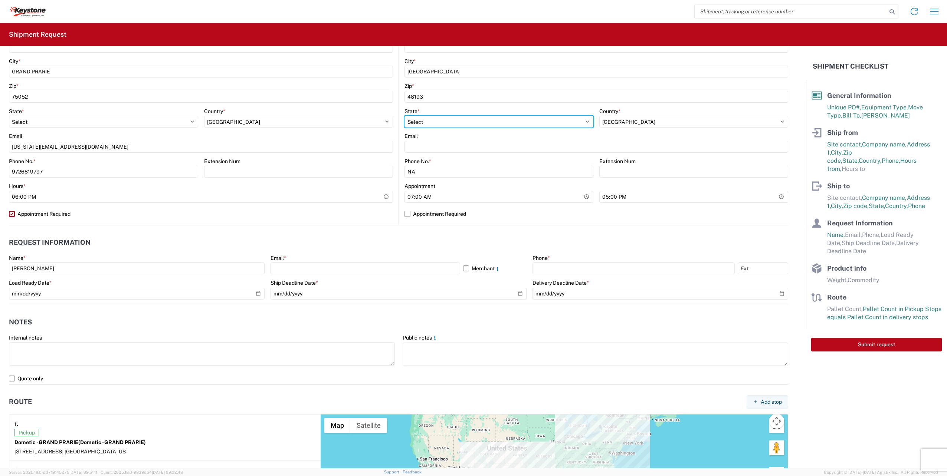
select select "[GEOGRAPHIC_DATA]"
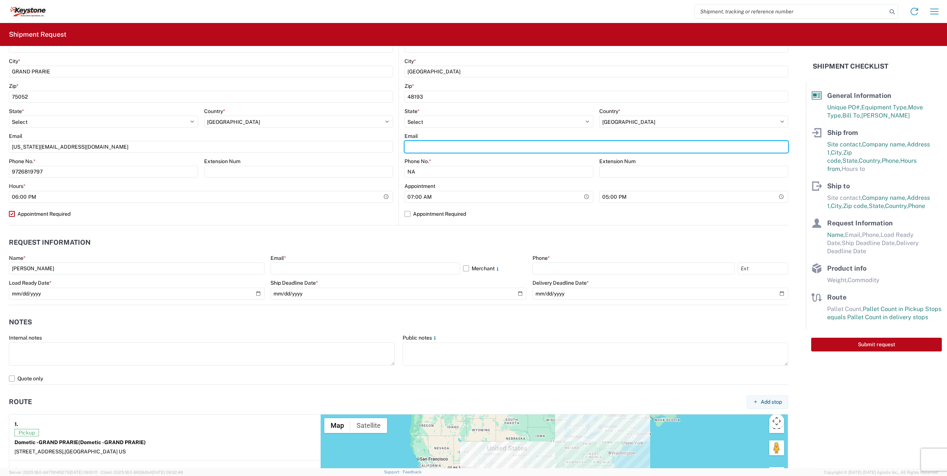
type input "[PERSON_NAME][EMAIL_ADDRESS][PERSON_NAME][DOMAIN_NAME]"
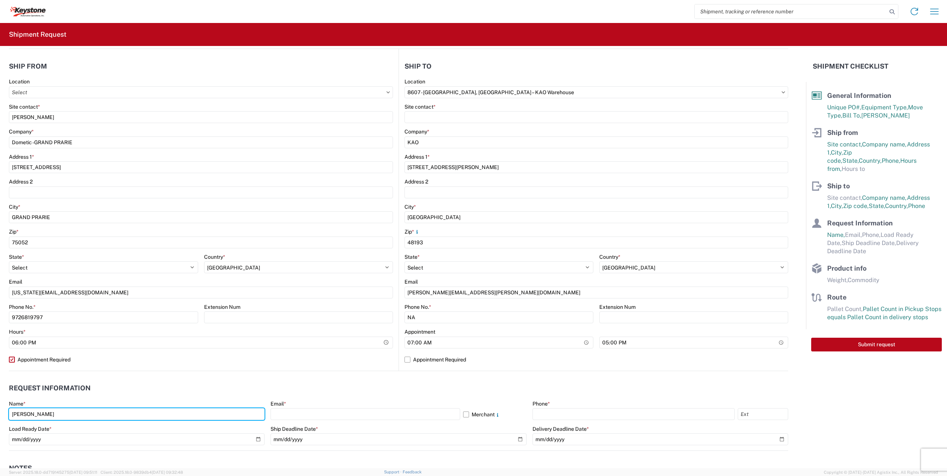
scroll to position [74, 0]
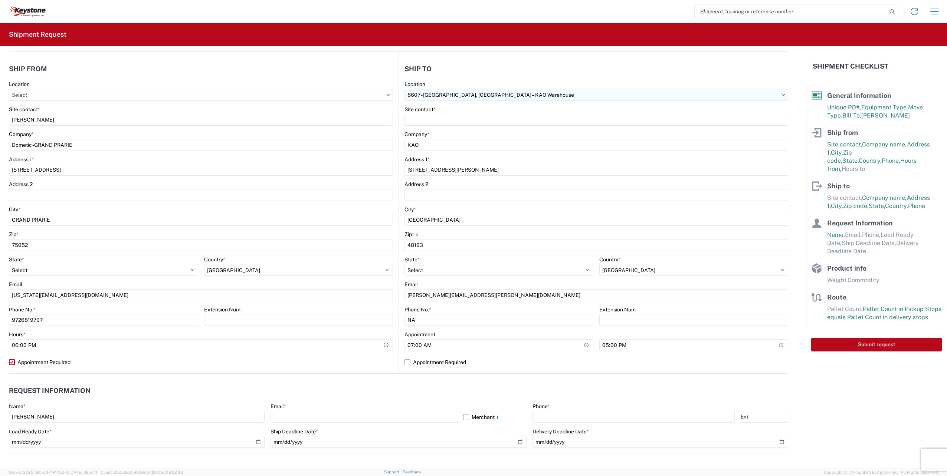
click at [522, 96] on input "8607 - [GEOGRAPHIC_DATA], [GEOGRAPHIC_DATA] – KAO Warehouse" at bounding box center [596, 95] width 384 height 12
type input "8607"
click at [476, 128] on div "8607 - [GEOGRAPHIC_DATA], [GEOGRAPHIC_DATA] – KAO Warehouse" at bounding box center [490, 128] width 173 height 12
select select "US"
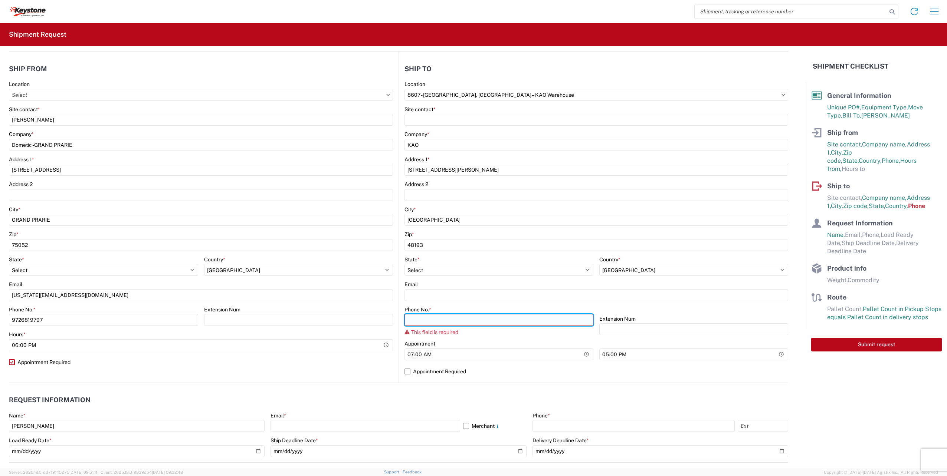
click at [447, 320] on input "Phone No. *" at bounding box center [498, 320] width 189 height 12
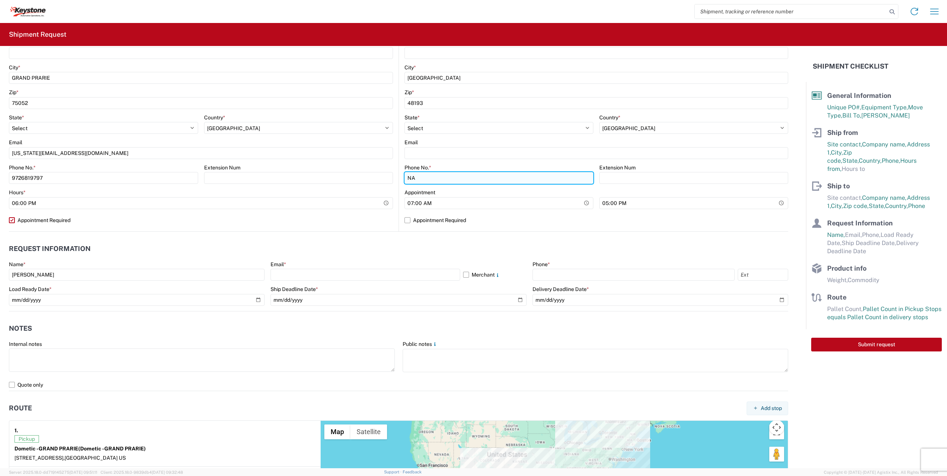
scroll to position [260, 0]
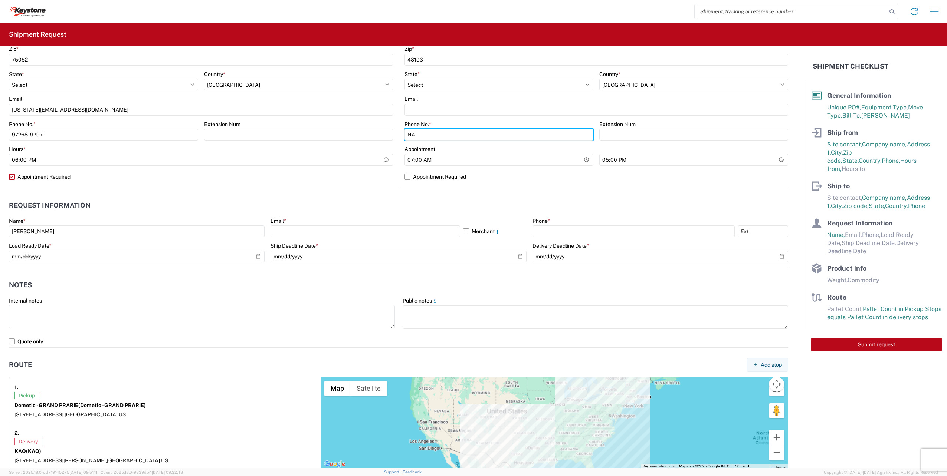
type input "NA"
click at [299, 225] on div "Email * Merchant" at bounding box center [398, 228] width 256 height 20
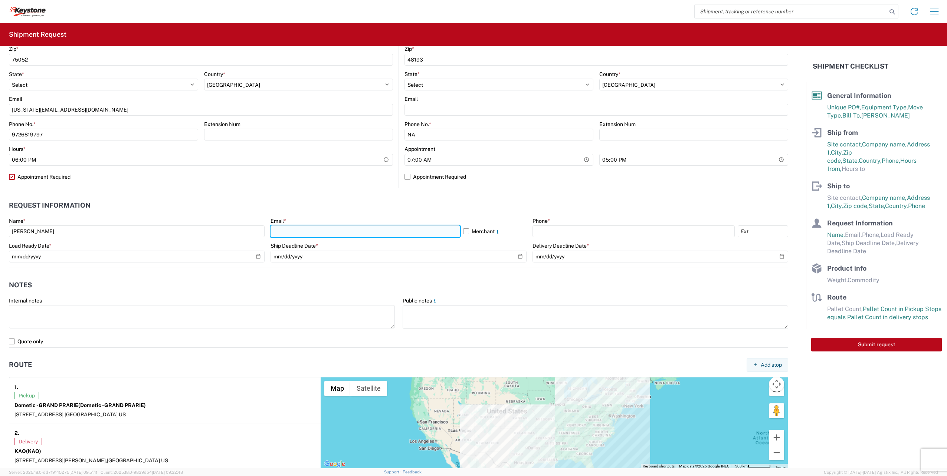
click at [301, 230] on input "text" at bounding box center [365, 232] width 190 height 12
type input "[US_STATE][EMAIL_ADDRESS][DOMAIN_NAME]"
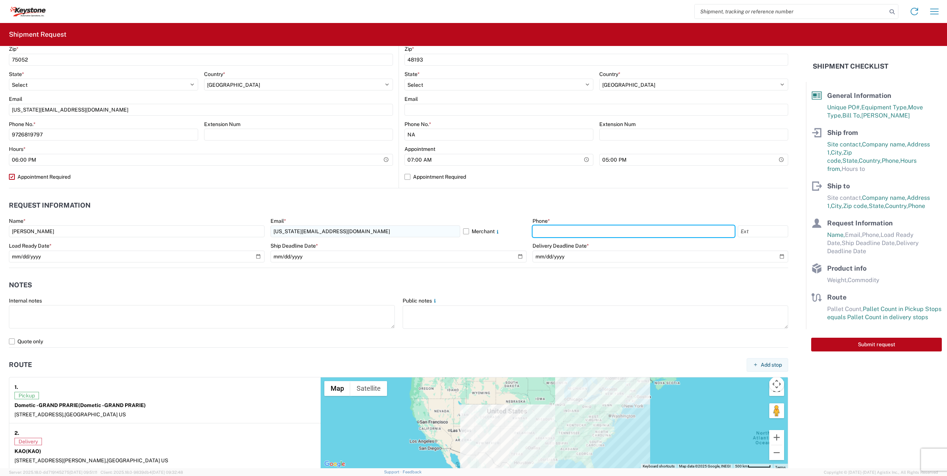
type input "9726819797"
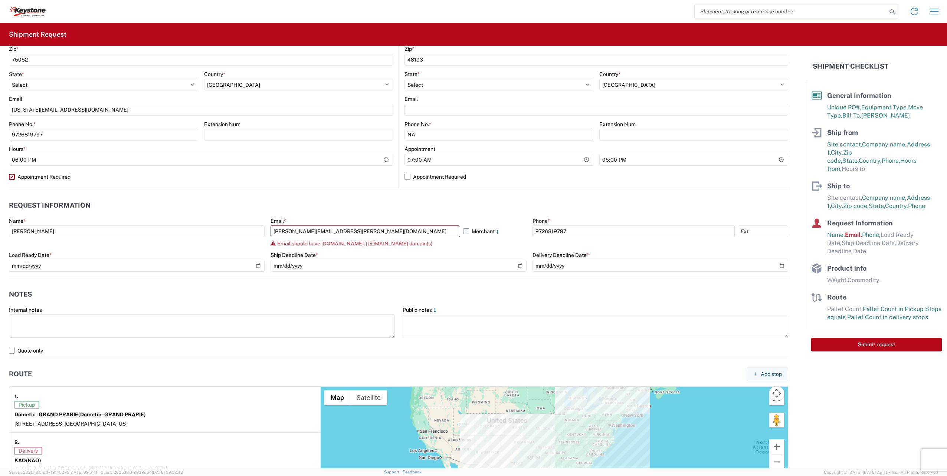
click at [463, 230] on label "Merchant" at bounding box center [494, 232] width 63 height 12
click at [0, 0] on input "Merchant" at bounding box center [0, 0] width 0 height 0
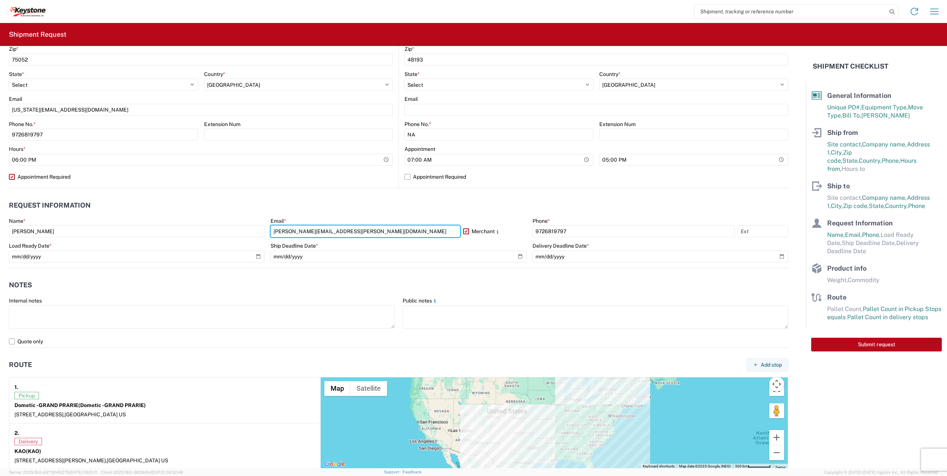
drag, startPoint x: 364, startPoint y: 232, endPoint x: 65, endPoint y: 223, distance: 299.2
click at [65, 223] on div "Name * [PERSON_NAME] Email * [PERSON_NAME][EMAIL_ADDRESS][PERSON_NAME][DOMAIN_N…" at bounding box center [398, 243] width 779 height 50
type input "[US_STATE][EMAIL_ADDRESS][DOMAIN_NAME]"
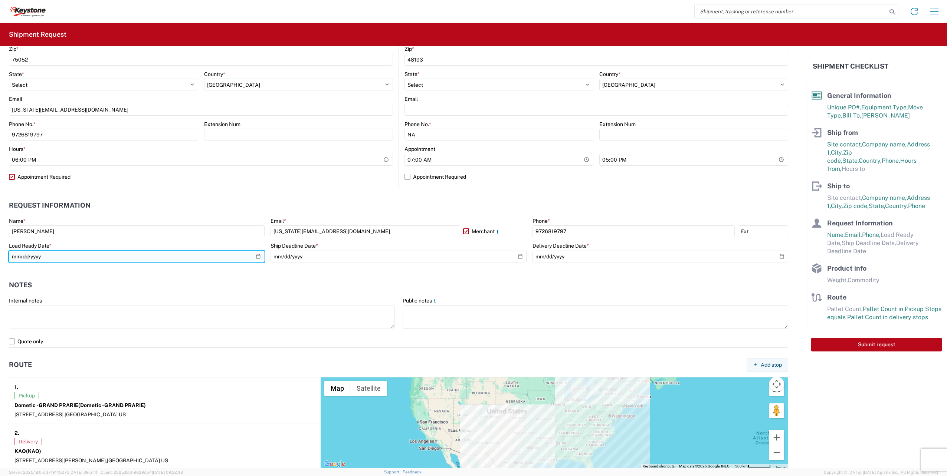
click at [60, 254] on input "date" at bounding box center [137, 257] width 256 height 12
click at [258, 255] on input "date" at bounding box center [137, 257] width 256 height 12
type input "[DATE]"
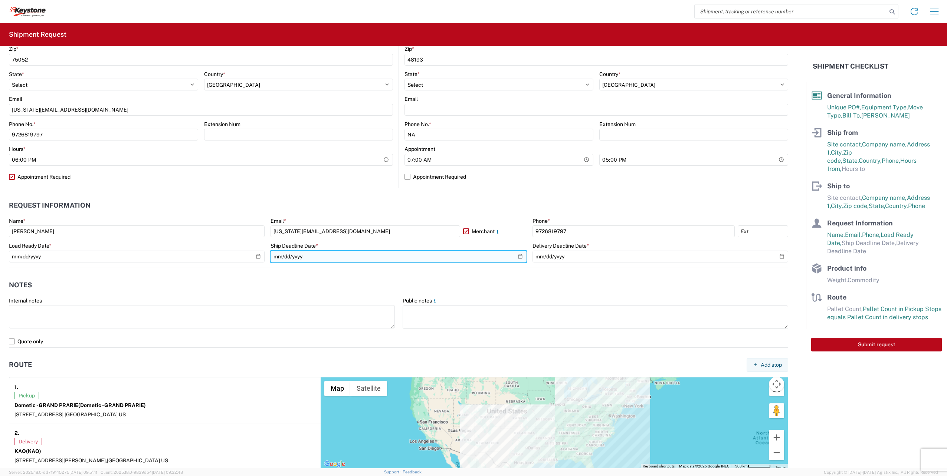
click at [408, 258] on input "date" at bounding box center [398, 257] width 256 height 12
click at [520, 256] on input "date" at bounding box center [398, 257] width 256 height 12
click at [518, 255] on input "date" at bounding box center [398, 257] width 256 height 12
type input "[DATE]"
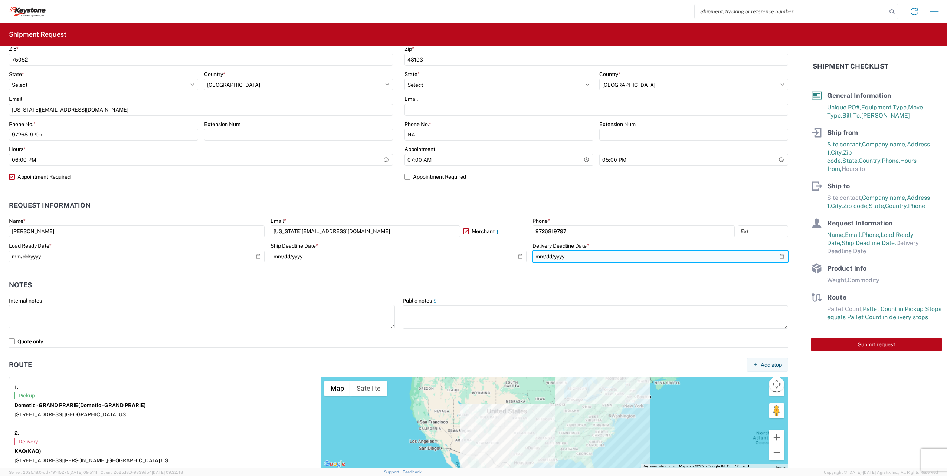
click at [779, 255] on input "date" at bounding box center [660, 257] width 256 height 12
type input "[DATE]"
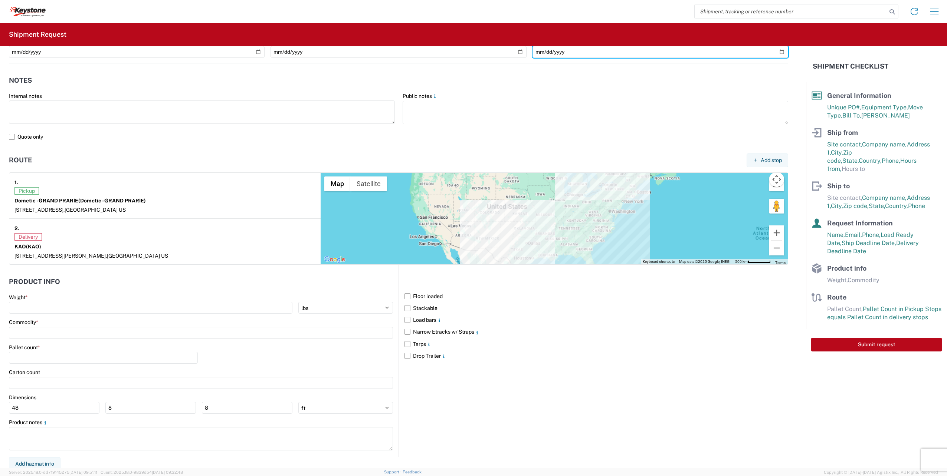
scroll to position [467, 0]
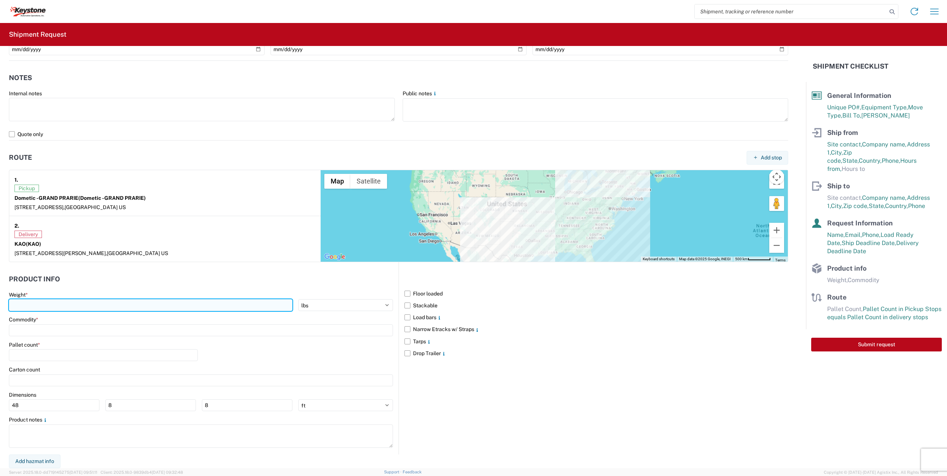
click at [60, 307] on input "number" at bounding box center [150, 305] width 283 height 12
click at [60, 305] on input "number" at bounding box center [150, 305] width 283 height 12
click at [103, 328] on div "Commodity *" at bounding box center [201, 327] width 384 height 20
click at [37, 303] on input "number" at bounding box center [150, 305] width 283 height 12
type input "4200"
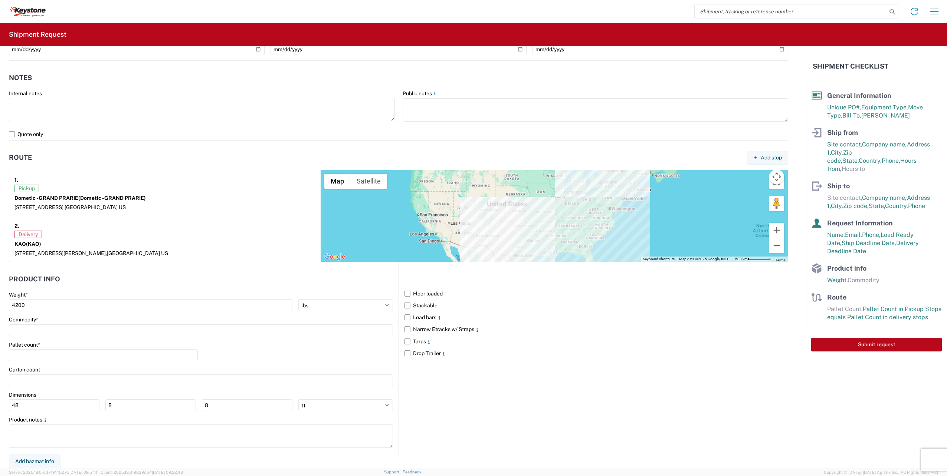
click at [174, 269] on div "Product Info Weight * 4200 kgs lbs Commodity * Pallet count * Carton count Dime…" at bounding box center [204, 358] width 390 height 193
click at [79, 334] on input at bounding box center [201, 331] width 384 height 12
type input "RV PARTS"
click at [78, 379] on span "Add new "RV PARTS"..." at bounding box center [50, 380] width 55 height 7
type input "RV PARTS"
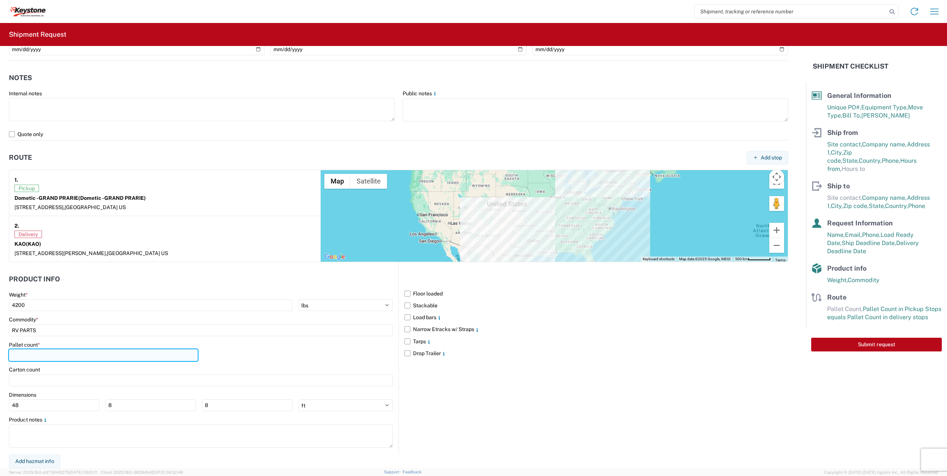
click at [58, 352] on input "number" at bounding box center [103, 356] width 189 height 12
type input "22"
click at [141, 331] on input "RV PARTS" at bounding box center [201, 331] width 384 height 12
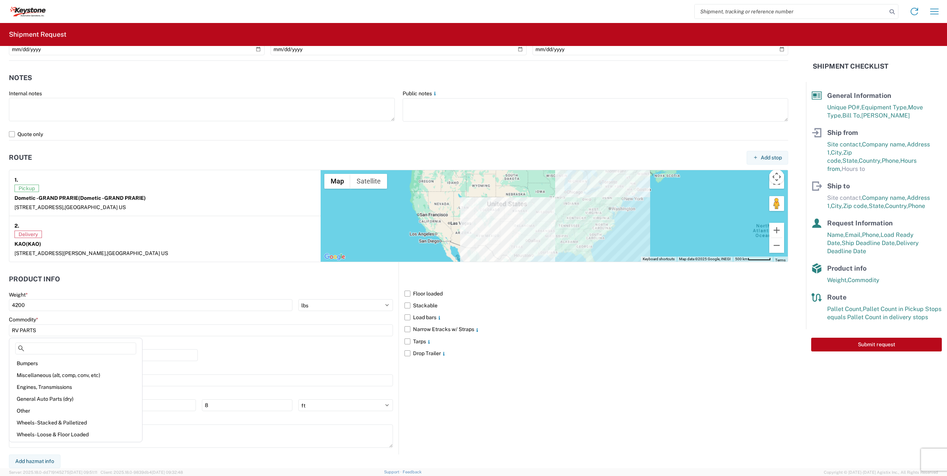
click at [174, 318] on div "Commodity *" at bounding box center [201, 320] width 384 height 7
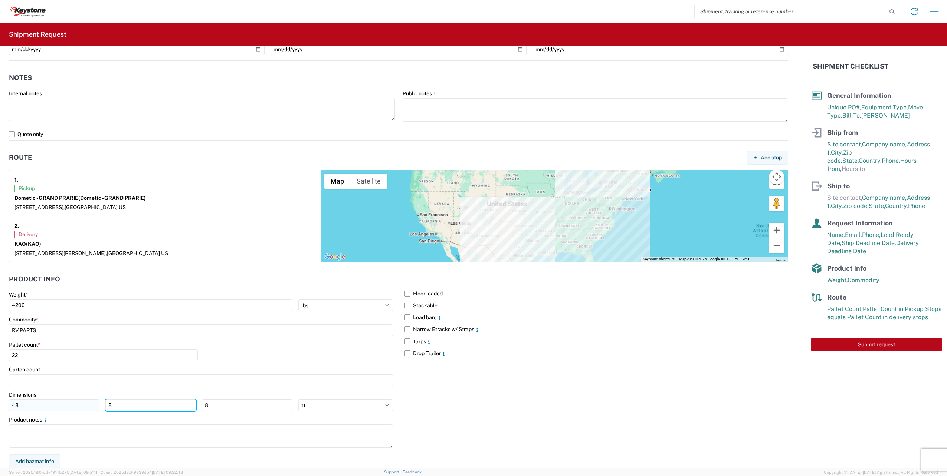
drag, startPoint x: 125, startPoint y: 406, endPoint x: 95, endPoint y: 403, distance: 30.2
click at [95, 403] on div "48 8 8" at bounding box center [150, 406] width 283 height 12
click at [138, 393] on div "Dimensions" at bounding box center [201, 395] width 384 height 7
drag, startPoint x: 135, startPoint y: 405, endPoint x: 79, endPoint y: 396, distance: 57.2
click at [79, 397] on div "Dimensions 48 40 8 ft in cm" at bounding box center [201, 402] width 384 height 20
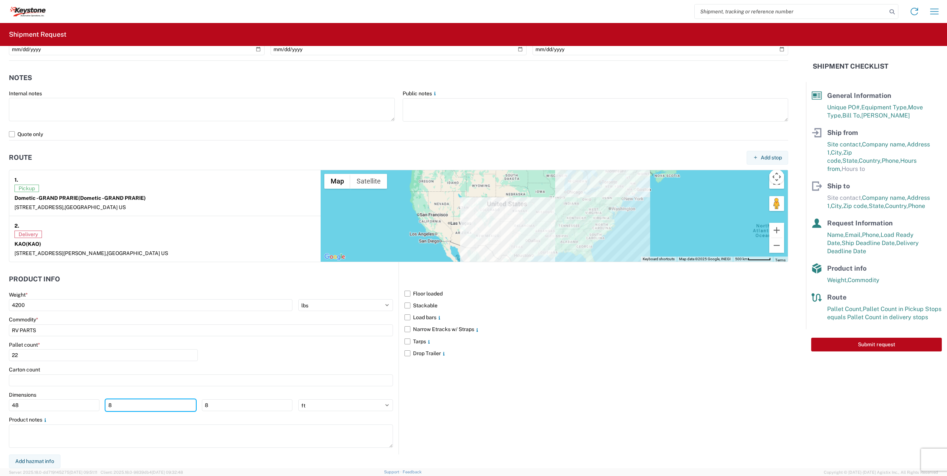
type input "8"
click at [94, 392] on div "Dimensions" at bounding box center [201, 395] width 384 height 7
click at [313, 410] on select "ft in cm" at bounding box center [345, 406] width 95 height 12
click at [345, 404] on select "ft in cm" at bounding box center [345, 406] width 95 height 12
click at [344, 392] on div "Dimensions" at bounding box center [201, 395] width 384 height 7
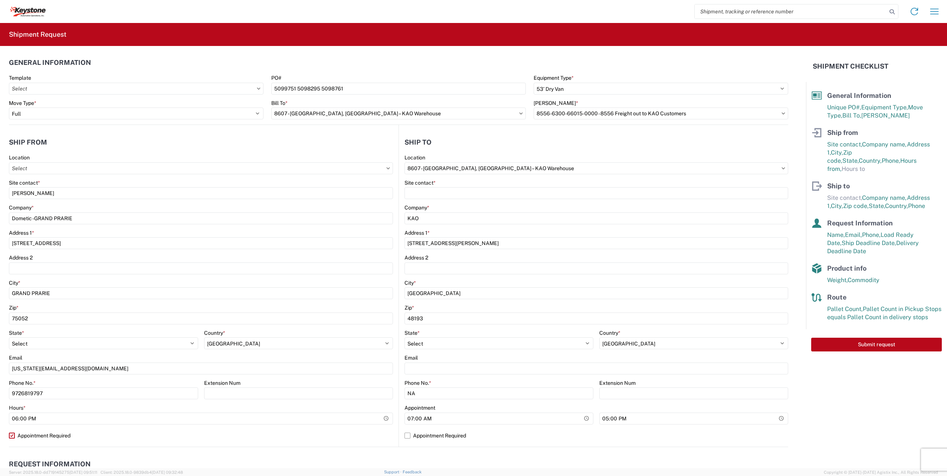
scroll to position [0, 0]
click at [863, 338] on button "Submit request" at bounding box center [876, 345] width 131 height 14
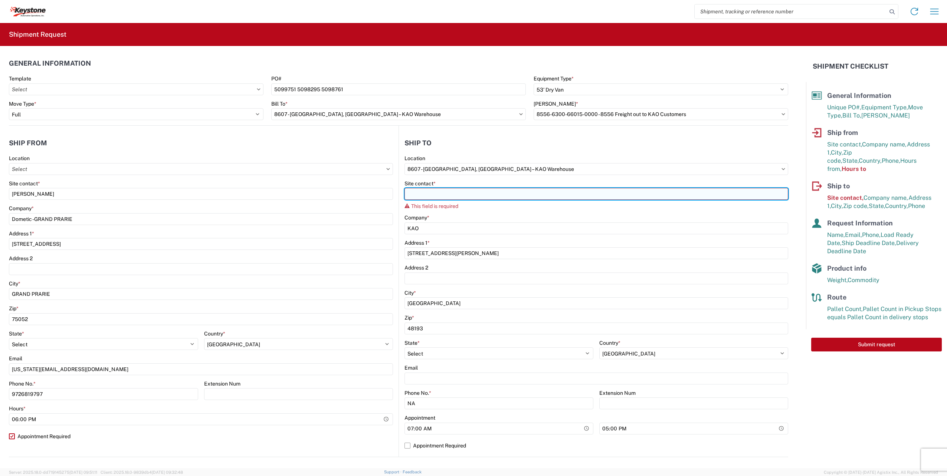
click at [429, 194] on input "Site contact *" at bounding box center [596, 194] width 384 height 12
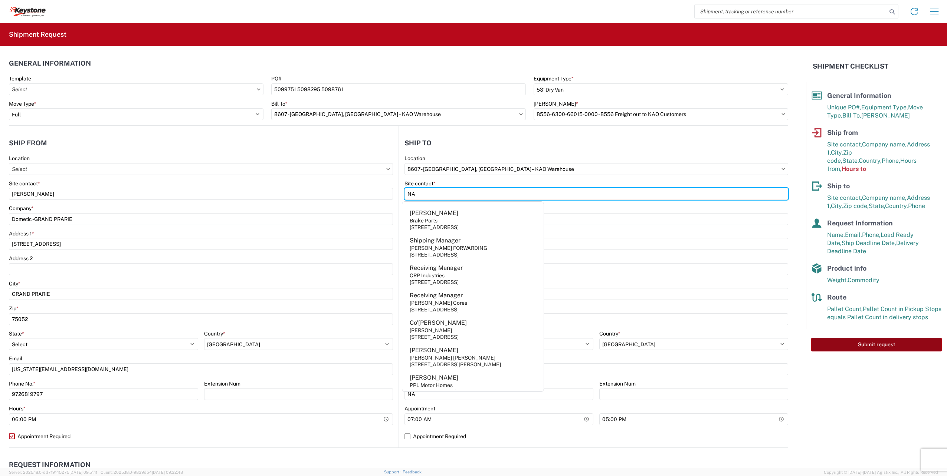
type input "NA"
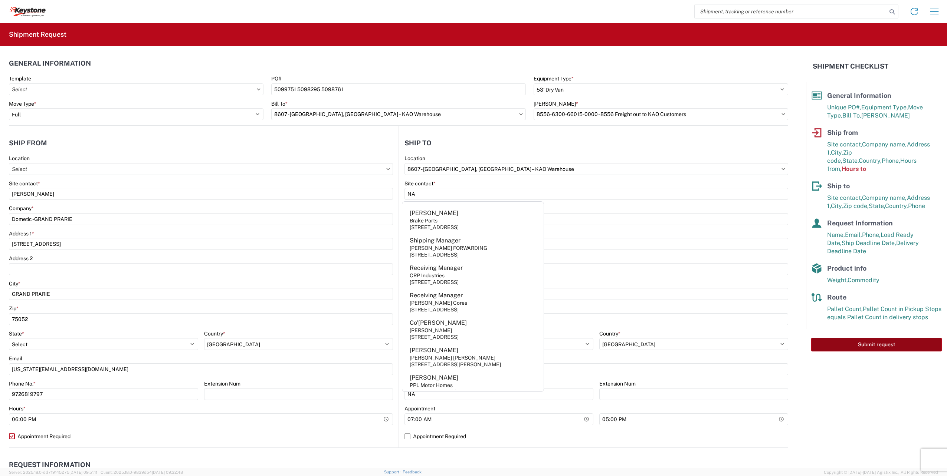
click at [881, 340] on button "Submit request" at bounding box center [876, 345] width 131 height 14
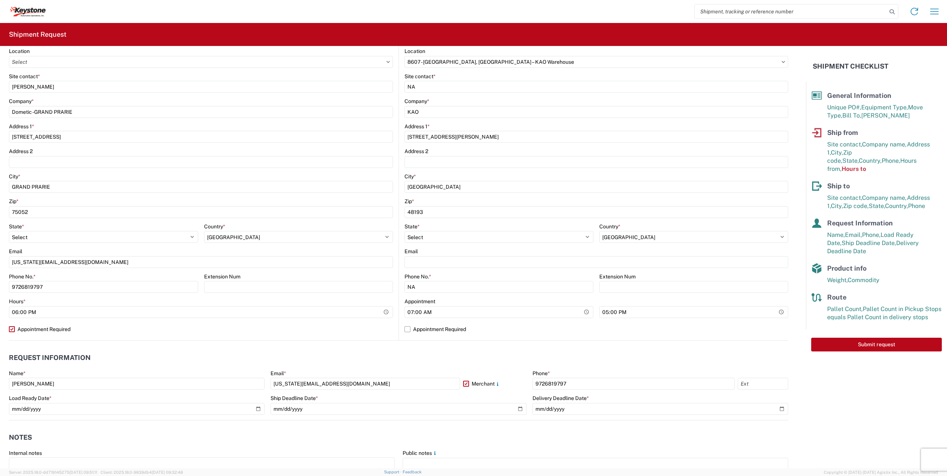
scroll to position [111, 0]
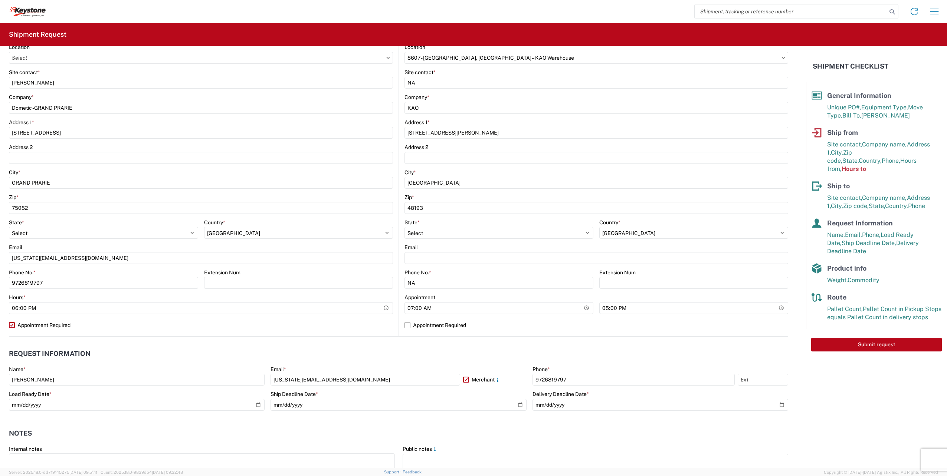
click at [13, 325] on label "Appointment Required" at bounding box center [201, 325] width 384 height 12
click at [12, 324] on label "Appointment Required" at bounding box center [201, 325] width 384 height 12
click at [0, 0] on input "Appointment Required" at bounding box center [0, 0] width 0 height 0
select select "US"
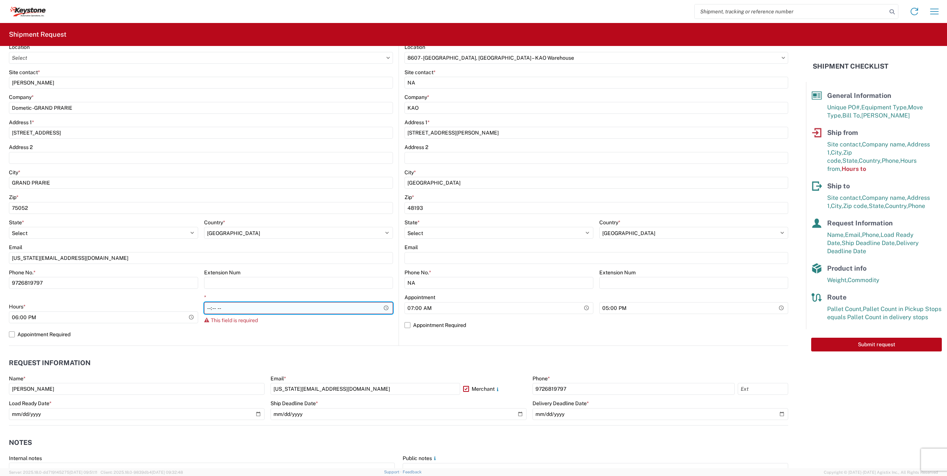
click at [230, 309] on input "*" at bounding box center [298, 308] width 189 height 12
click at [206, 309] on input "*" at bounding box center [298, 308] width 189 height 12
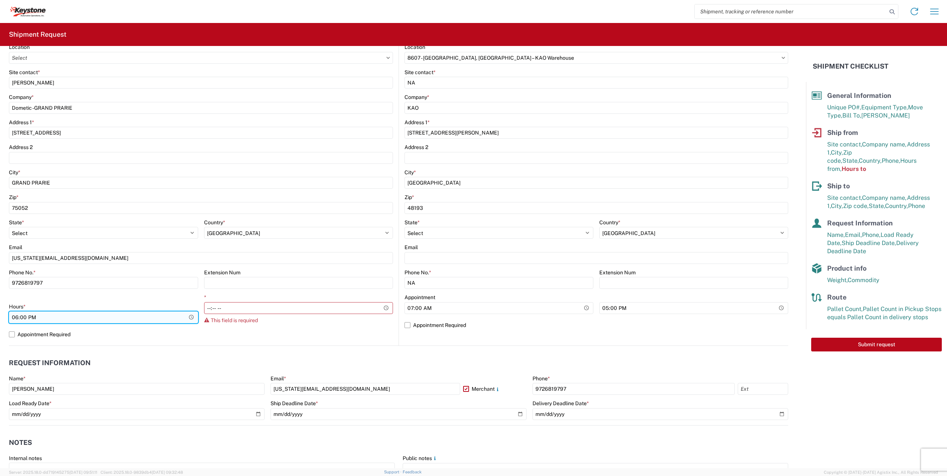
click at [33, 318] on input "18:00" at bounding box center [103, 318] width 189 height 12
click at [17, 316] on input "18:00" at bounding box center [103, 318] width 189 height 12
type input "15:00"
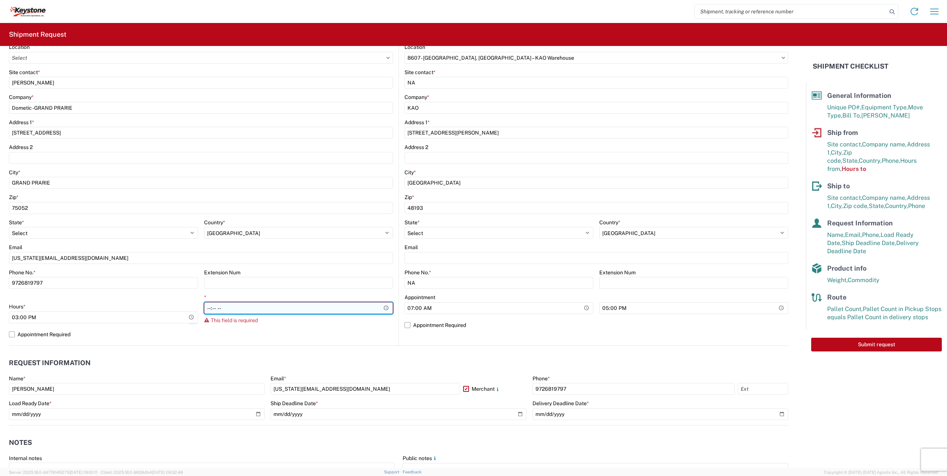
click at [204, 306] on input "*" at bounding box center [298, 308] width 189 height 12
click at [208, 308] on input "*" at bounding box center [298, 308] width 189 height 12
type input "18:00"
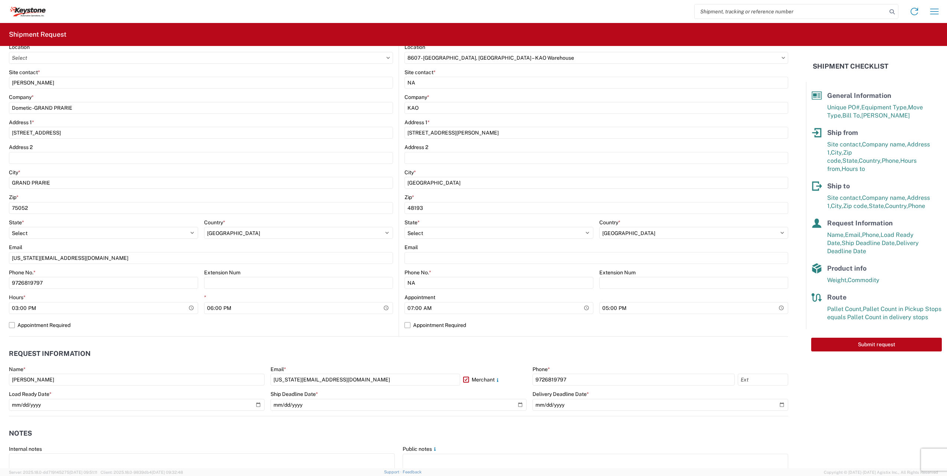
click at [281, 336] on div "Location Site contact * [PERSON_NAME] Company * Dometic -[GEOGRAPHIC_DATA] Addr…" at bounding box center [201, 190] width 384 height 293
click at [856, 338] on button "Submit request" at bounding box center [876, 345] width 131 height 14
